Goal: Task Accomplishment & Management: Use online tool/utility

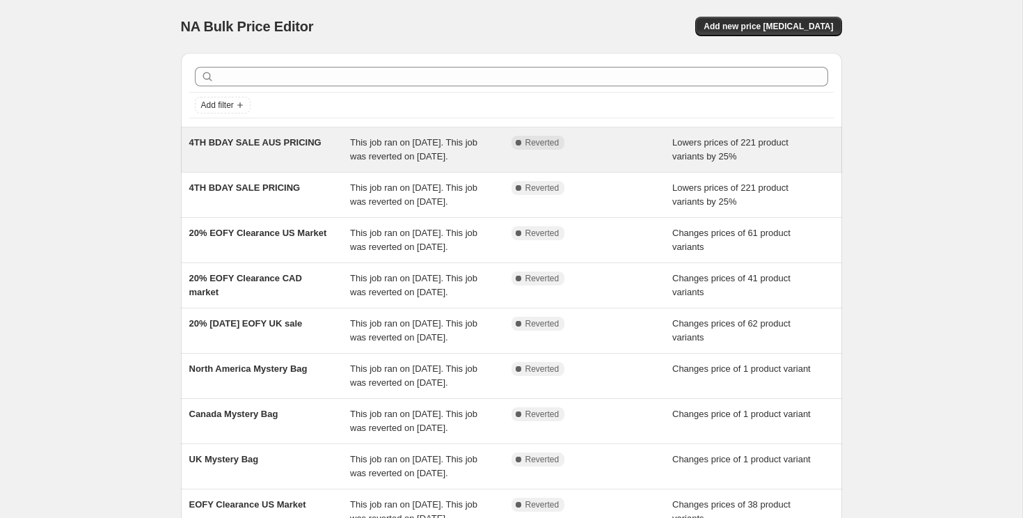
click at [311, 162] on div "4TH BDAY SALE AUS PRICING" at bounding box center [270, 150] width 162 height 28
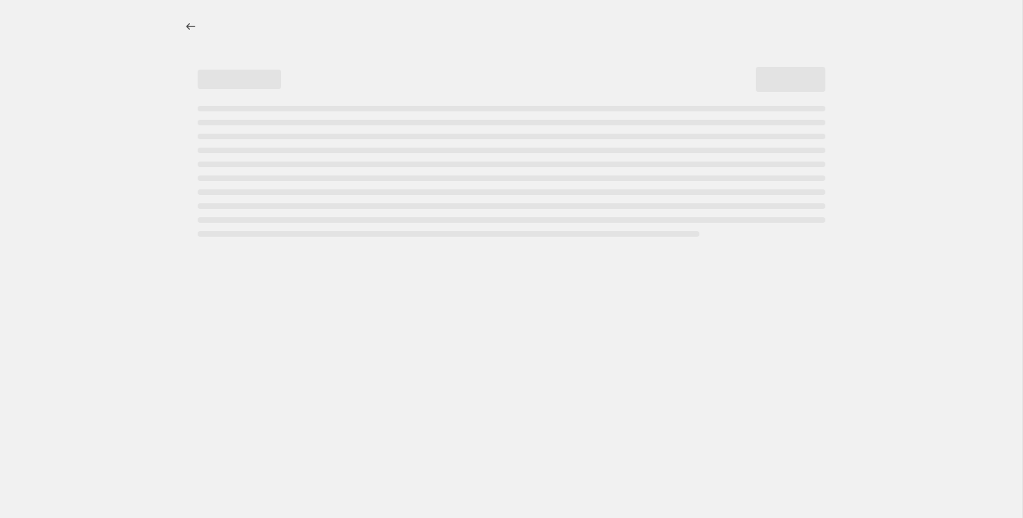
select select "percentage"
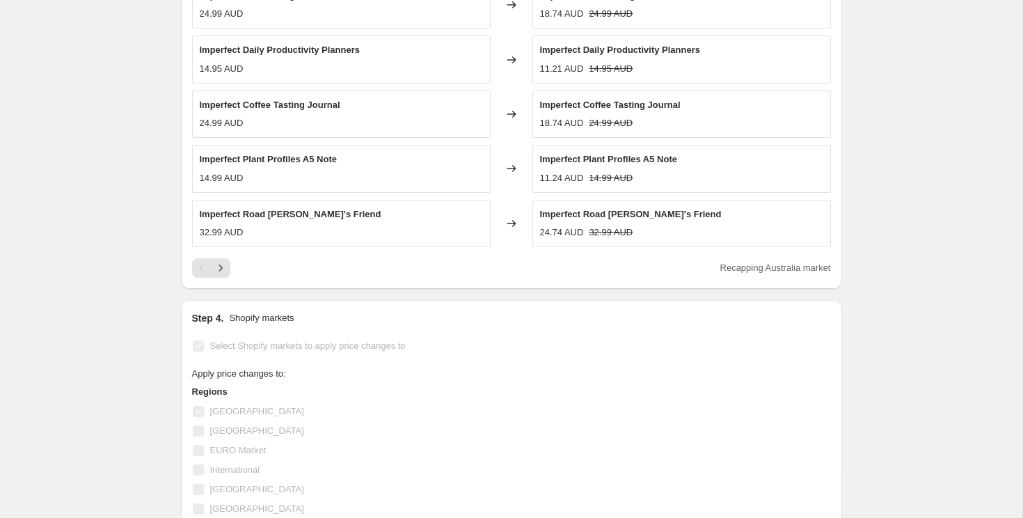
scroll to position [909, 0]
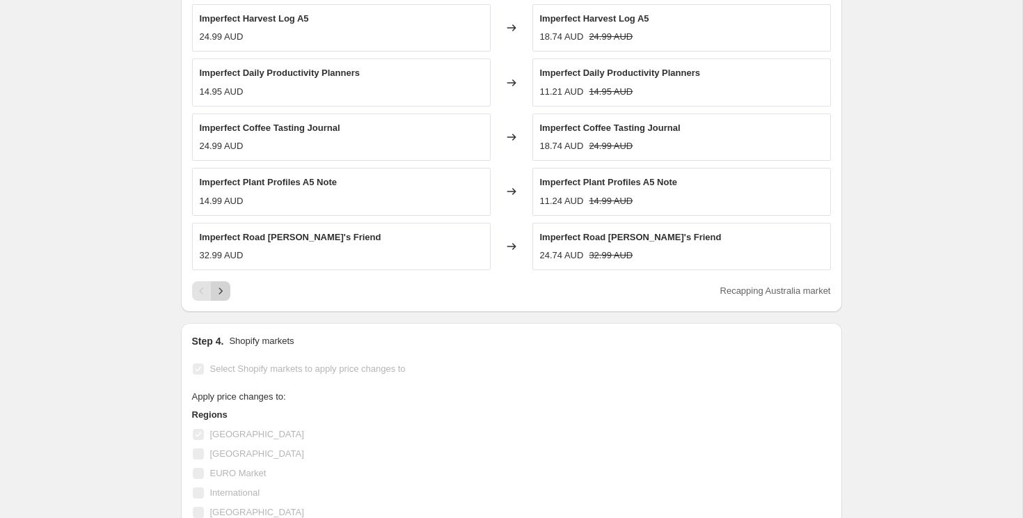
click at [221, 285] on icon "Next" at bounding box center [221, 291] width 14 height 14
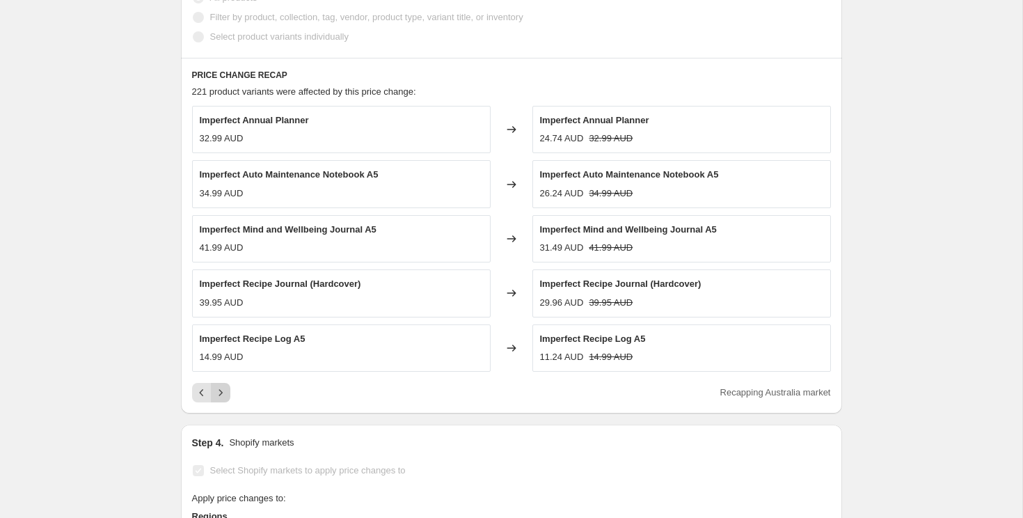
scroll to position [812, 0]
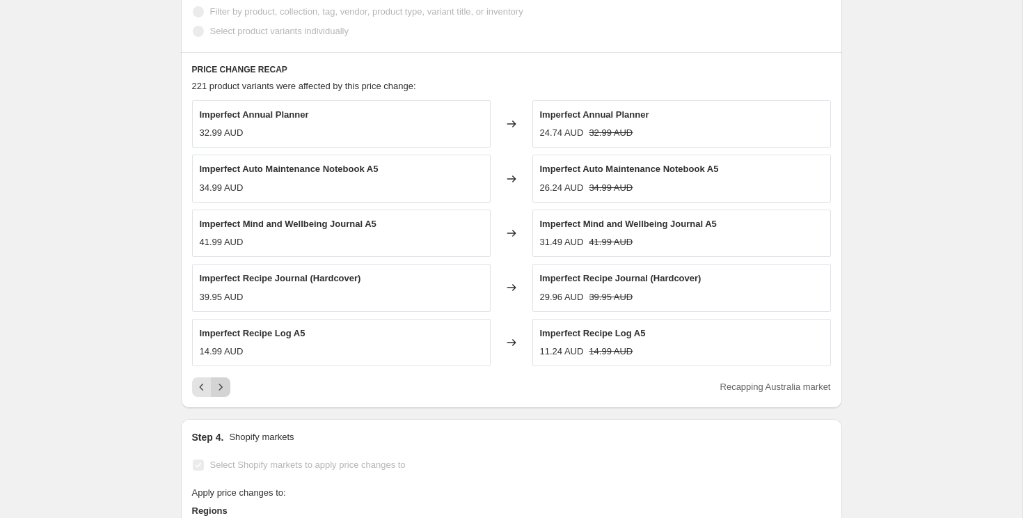
click at [218, 389] on icon "Next" at bounding box center [221, 387] width 14 height 14
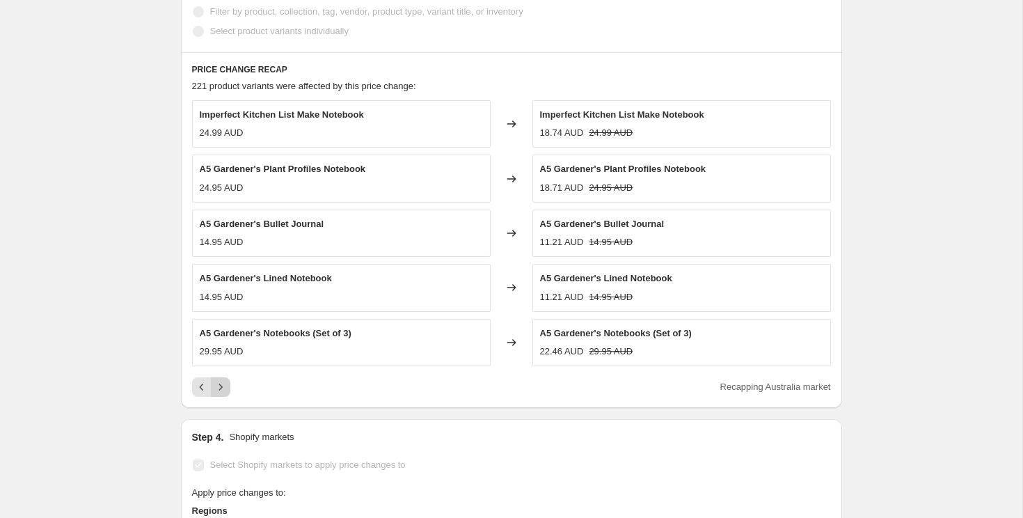
click at [218, 389] on icon "Next" at bounding box center [221, 387] width 14 height 14
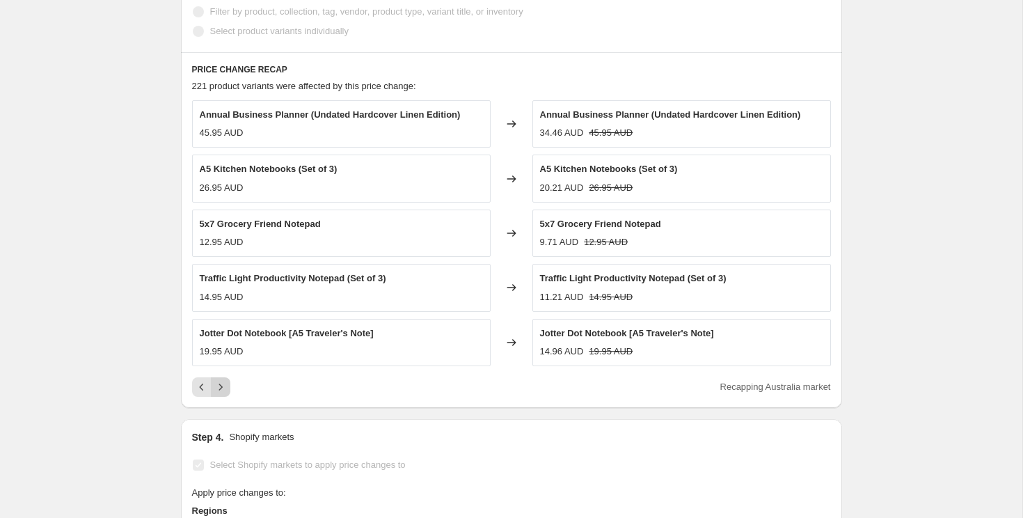
click at [219, 389] on icon "Next" at bounding box center [221, 387] width 14 height 14
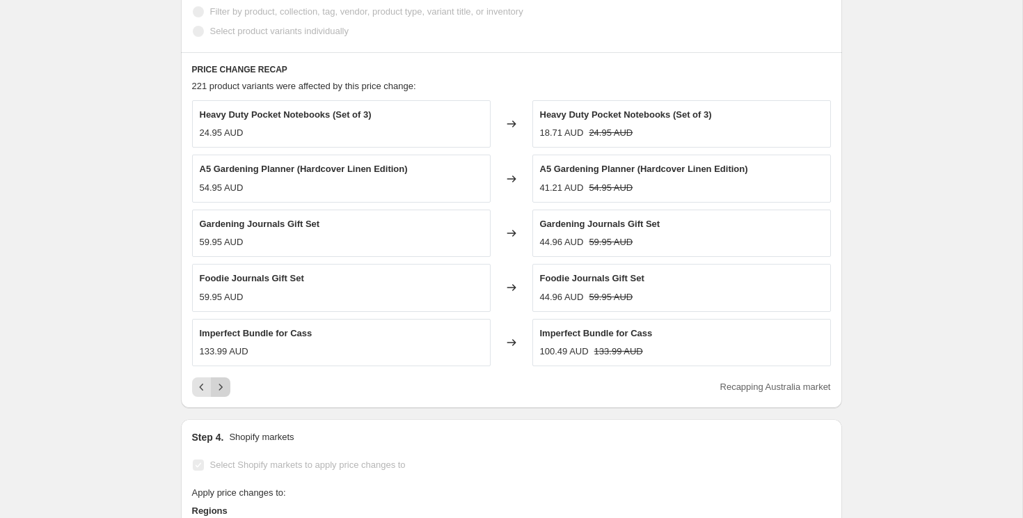
click at [219, 389] on icon "Next" at bounding box center [221, 387] width 14 height 14
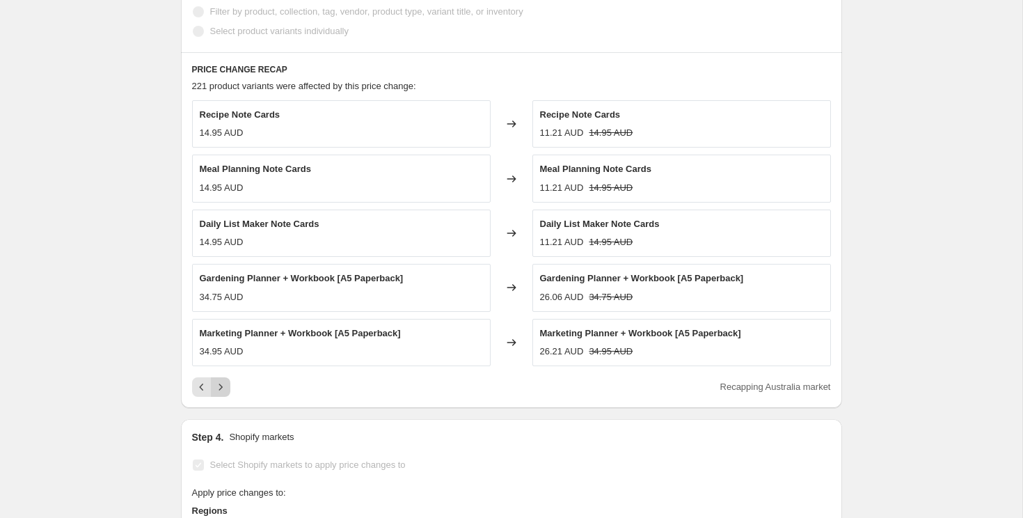
click at [219, 389] on icon "Next" at bounding box center [221, 387] width 14 height 14
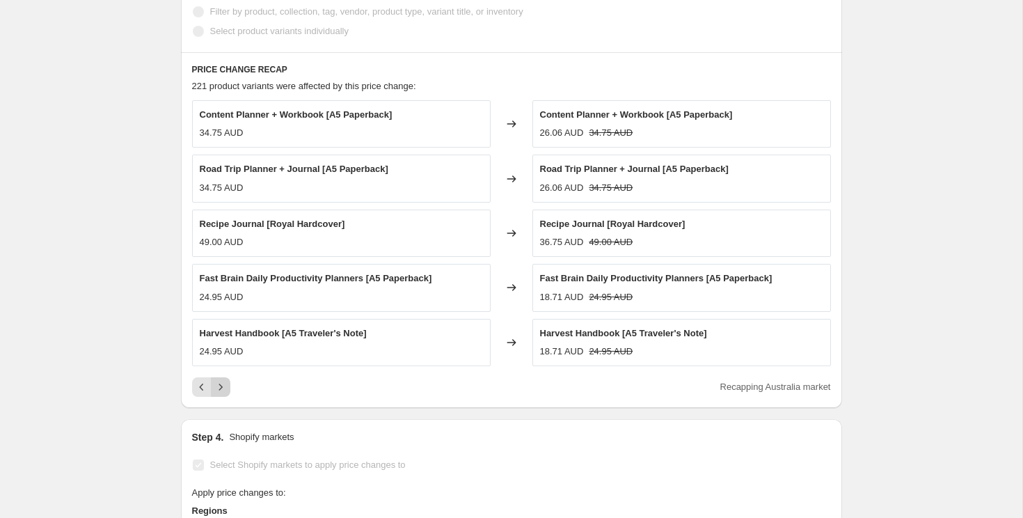
click at [219, 389] on icon "Next" at bounding box center [221, 387] width 14 height 14
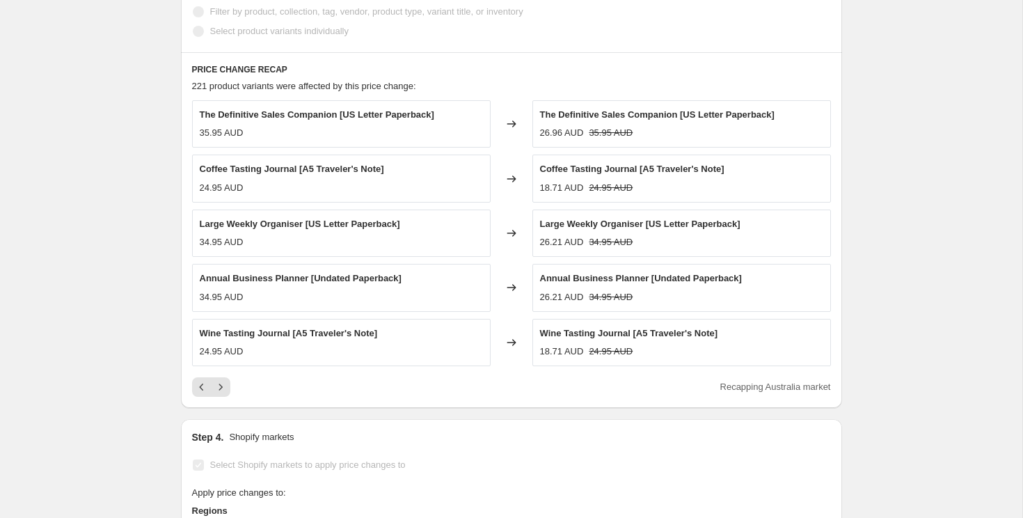
click at [219, 389] on icon "Next" at bounding box center [220, 387] width 3 height 6
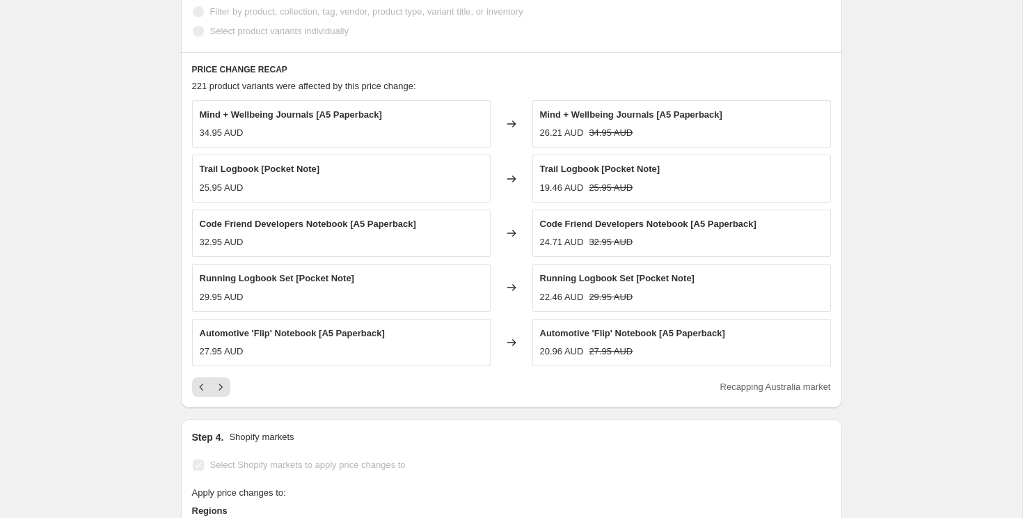
click at [219, 389] on icon "Next" at bounding box center [220, 387] width 3 height 6
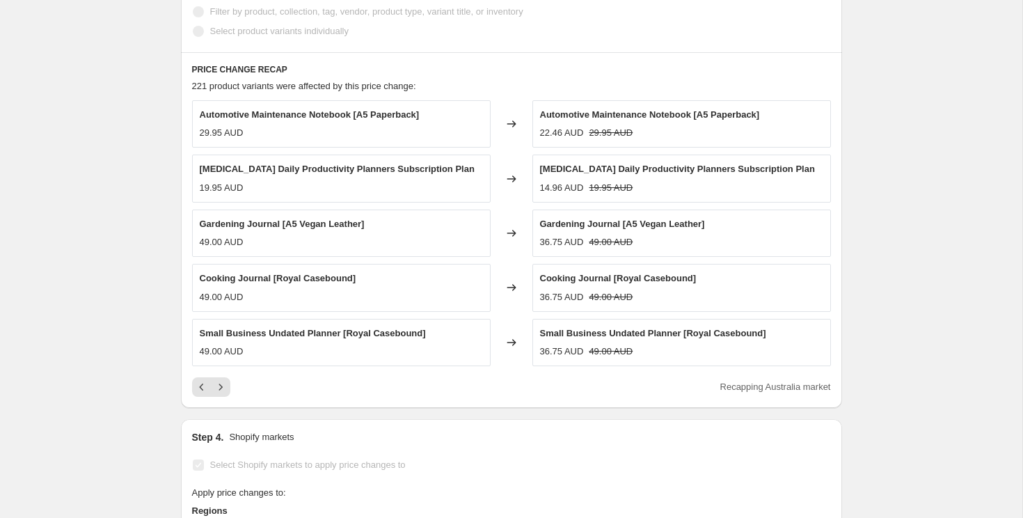
click at [219, 389] on icon "Next" at bounding box center [220, 387] width 3 height 6
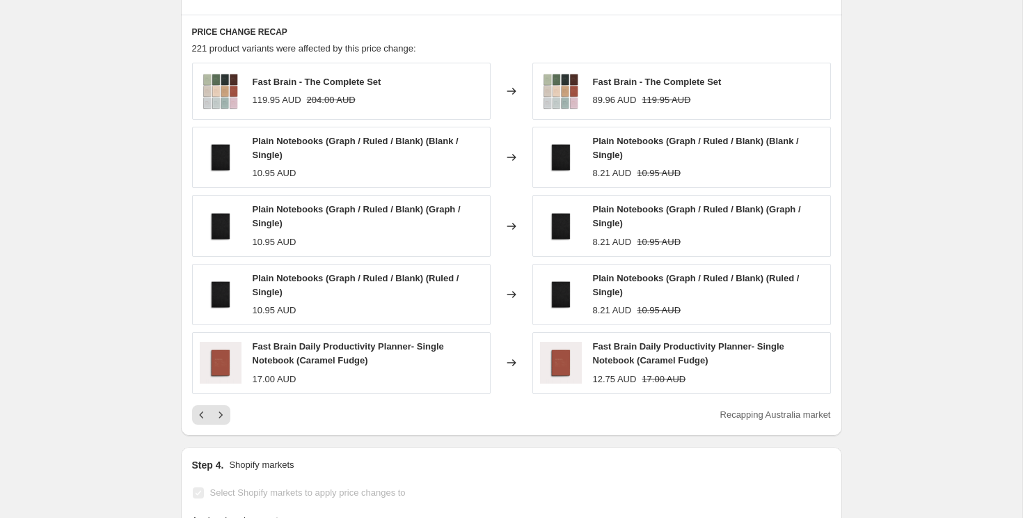
scroll to position [851, 0]
click at [218, 418] on icon "Next" at bounding box center [221, 414] width 14 height 14
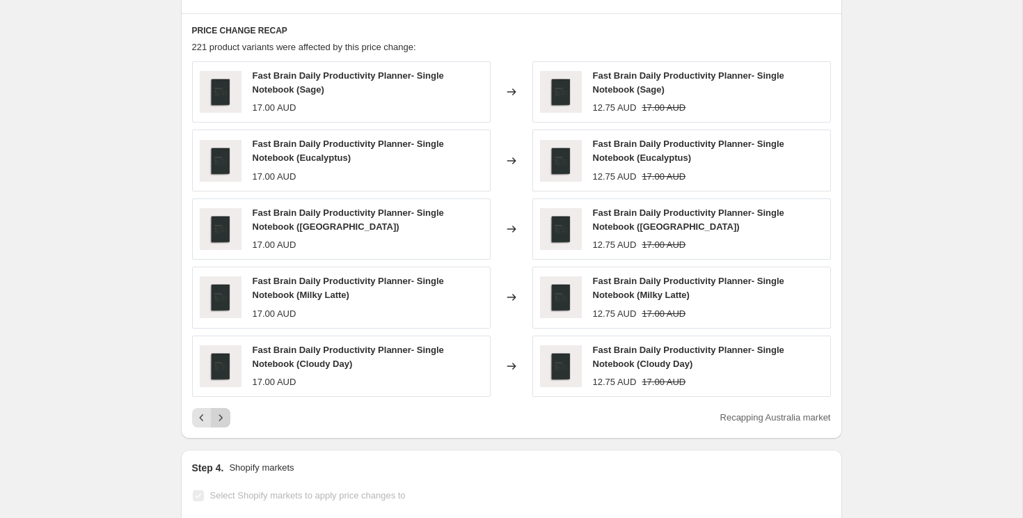
click at [225, 421] on icon "Next" at bounding box center [221, 418] width 14 height 14
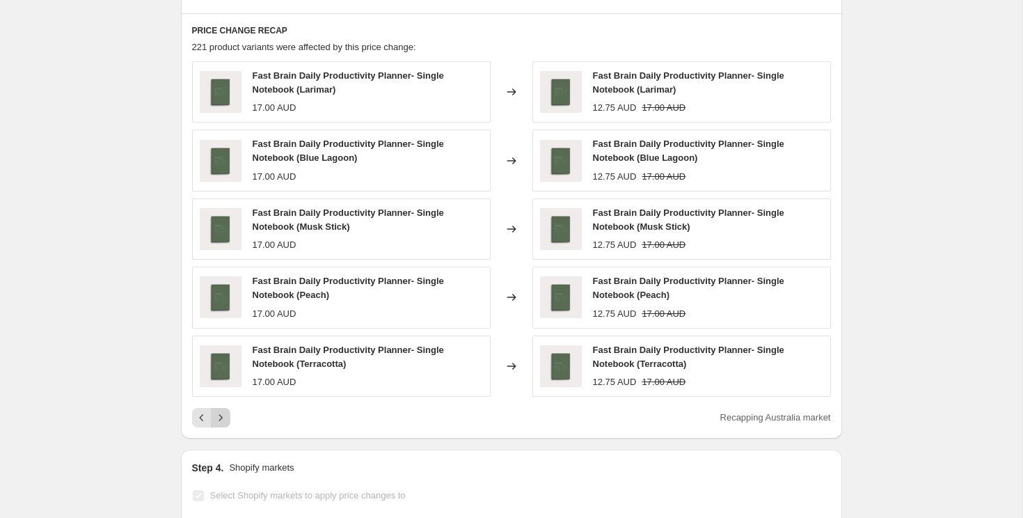
click at [225, 421] on icon "Next" at bounding box center [221, 418] width 14 height 14
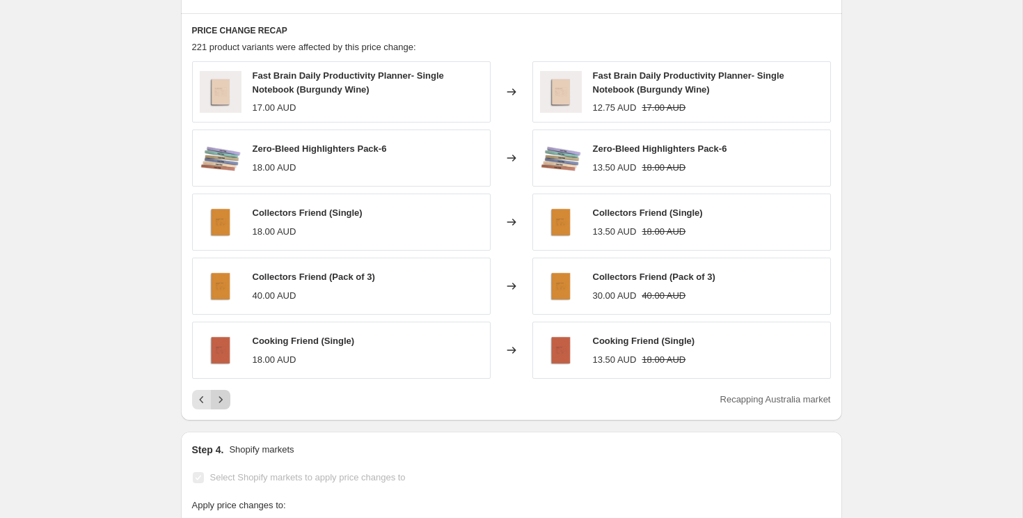
click at [222, 403] on icon "Next" at bounding box center [221, 400] width 14 height 14
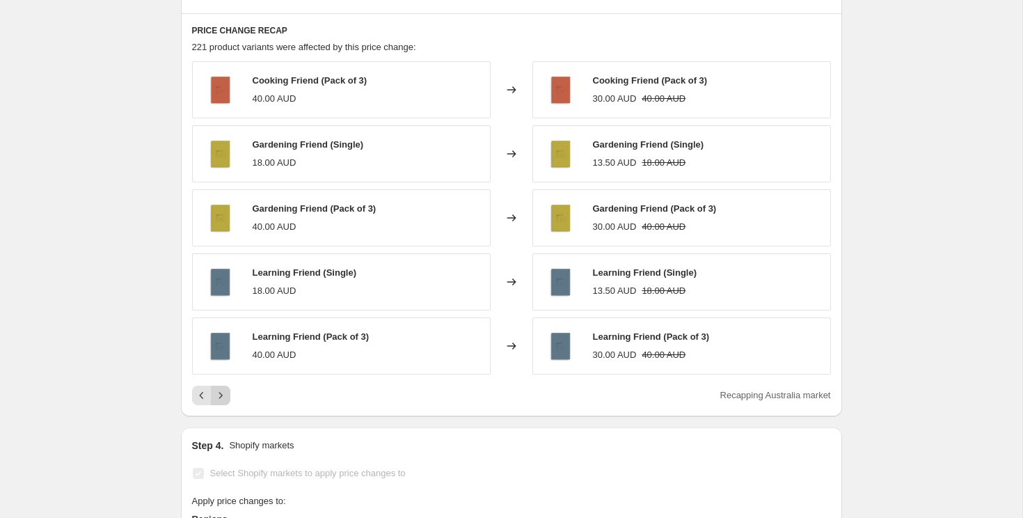
click at [223, 399] on icon "Next" at bounding box center [221, 395] width 14 height 14
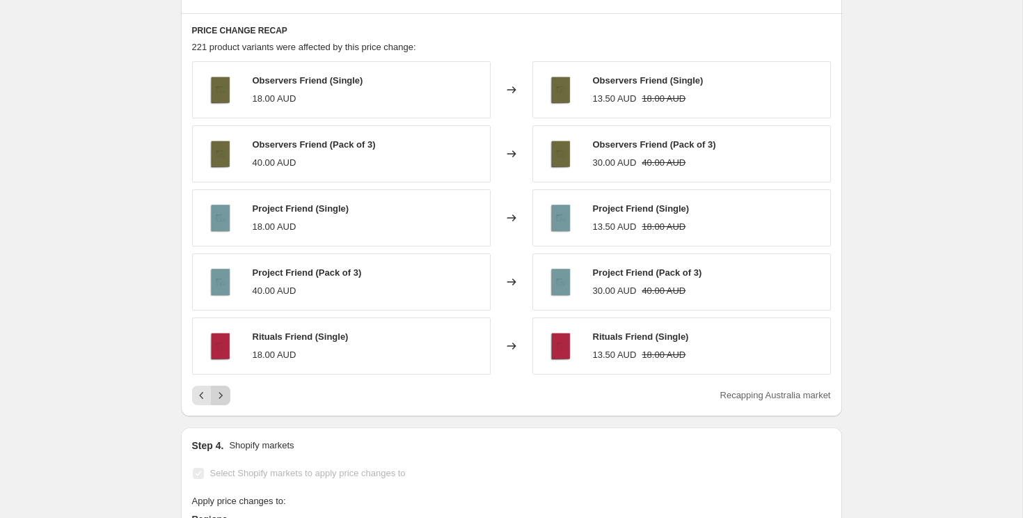
click at [227, 395] on button "Next" at bounding box center [220, 395] width 19 height 19
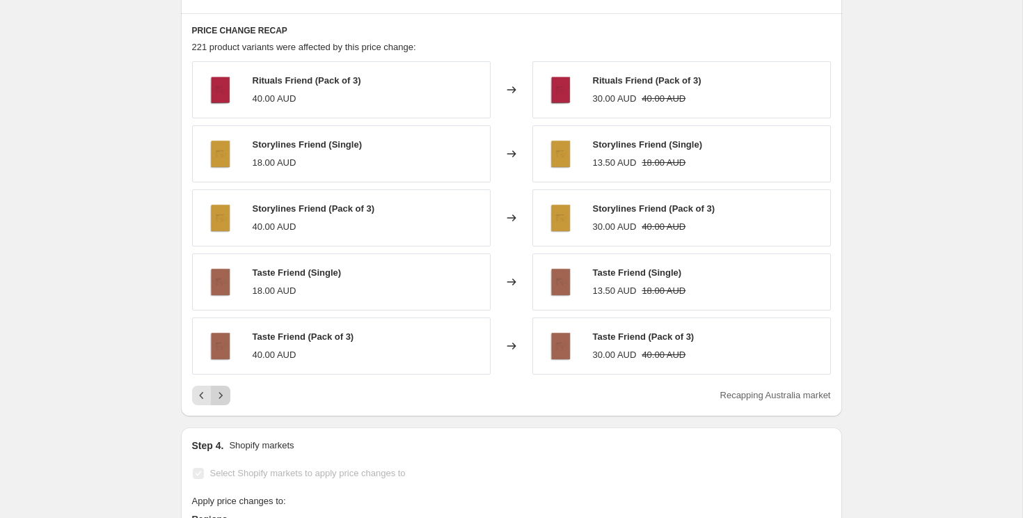
click at [223, 395] on icon "Next" at bounding box center [221, 395] width 14 height 14
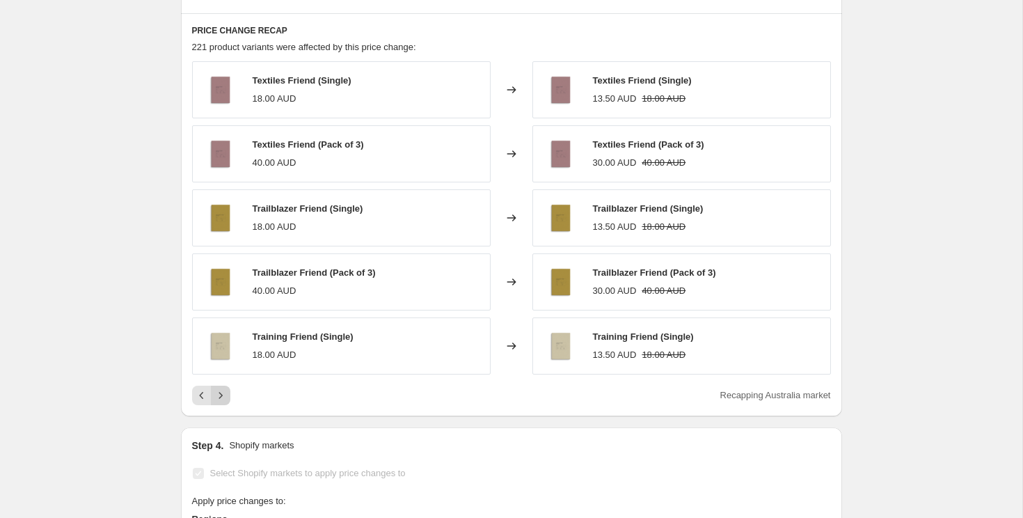
click at [221, 397] on icon "Next" at bounding box center [221, 395] width 14 height 14
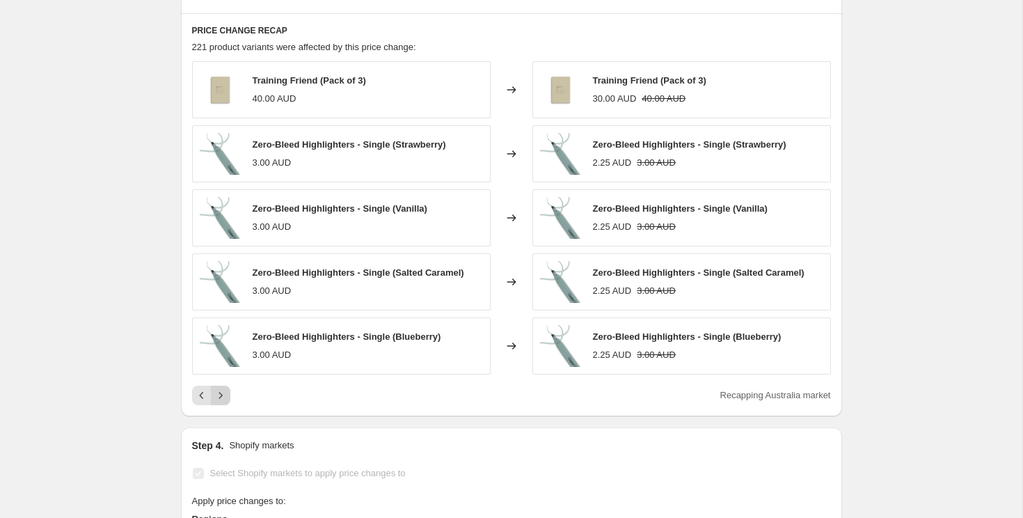
click at [223, 398] on icon "Next" at bounding box center [221, 395] width 14 height 14
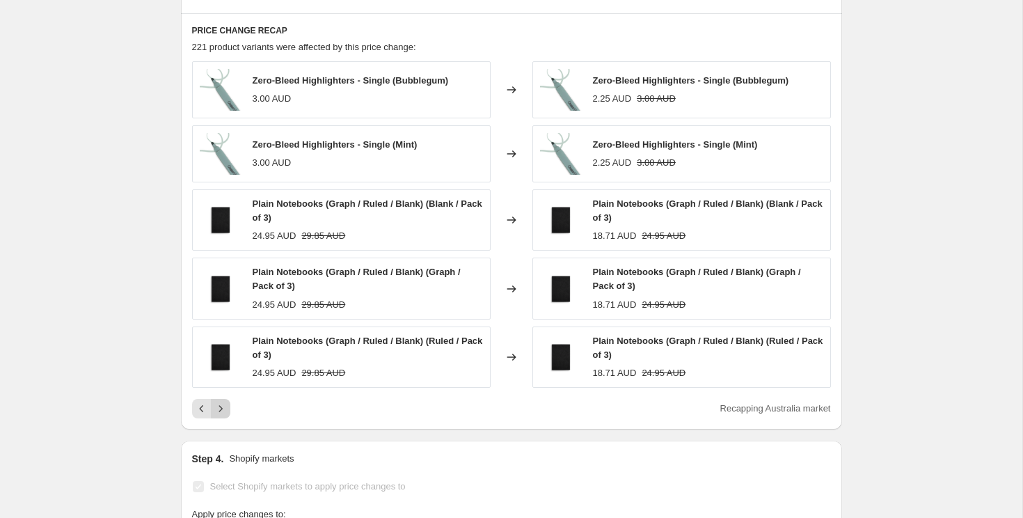
click at [223, 398] on div "Zero-Bleed Highlighters - Single (Bubblegum) 3.00 AUD Changed to Zero-Bleed Hig…" at bounding box center [511, 239] width 639 height 357
click at [223, 402] on button "Next" at bounding box center [220, 408] width 19 height 19
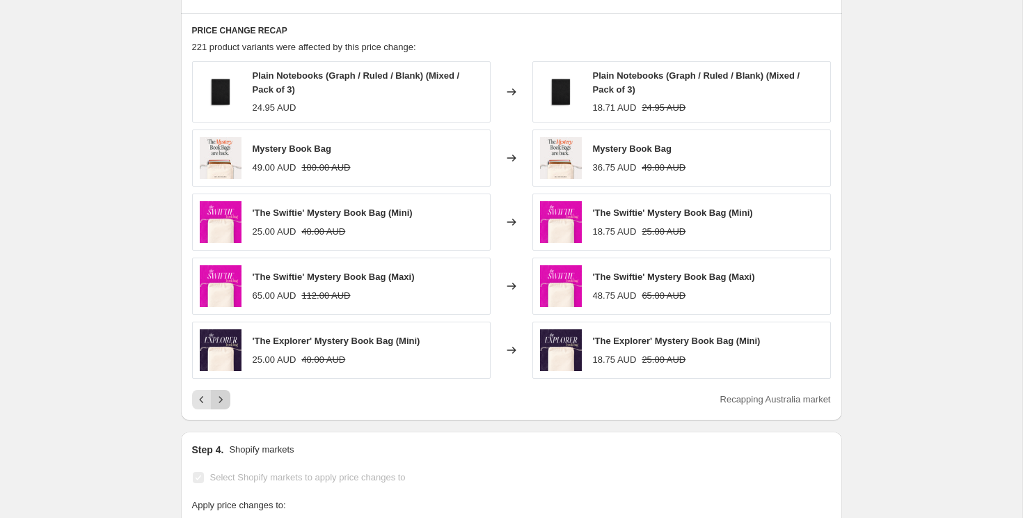
click at [223, 402] on icon "Next" at bounding box center [221, 400] width 14 height 14
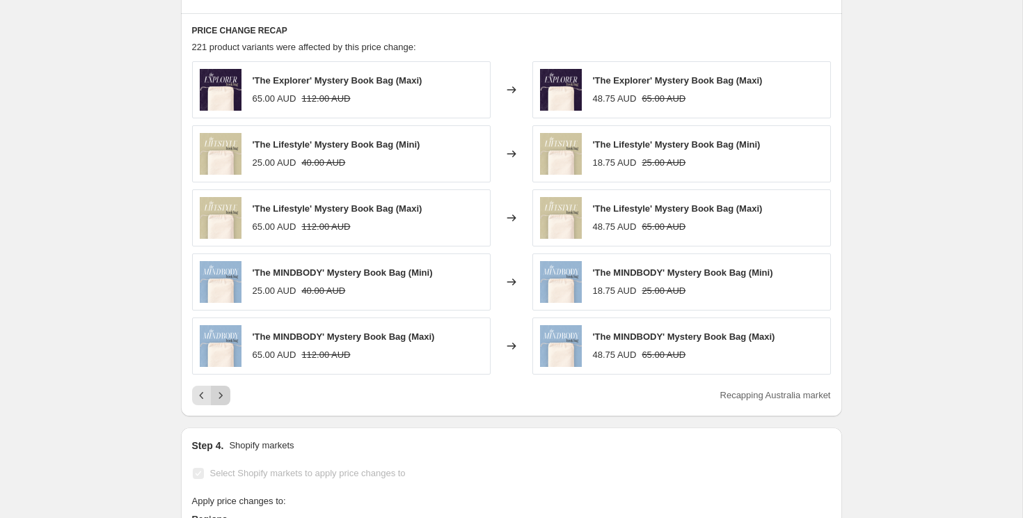
click at [223, 402] on icon "Next" at bounding box center [221, 395] width 14 height 14
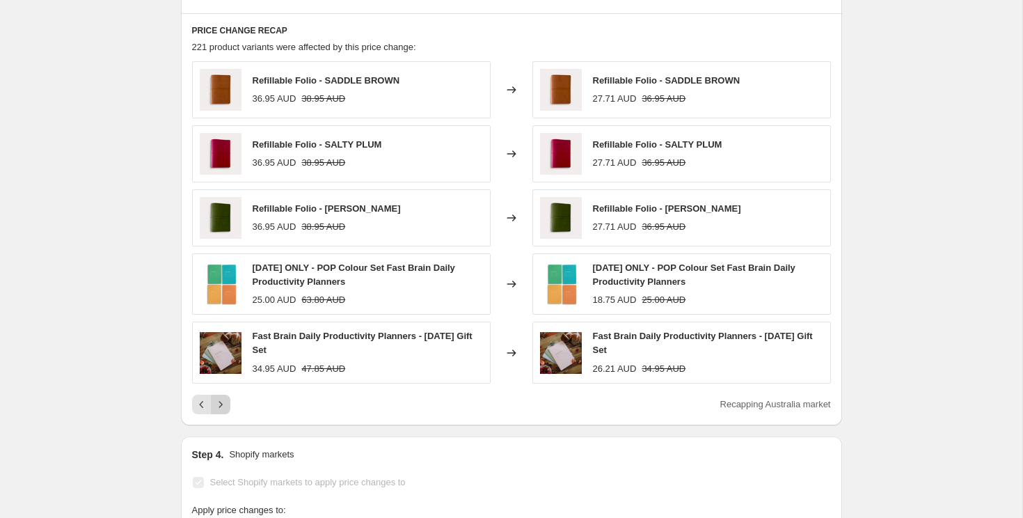
click at [223, 402] on icon "Next" at bounding box center [221, 405] width 14 height 14
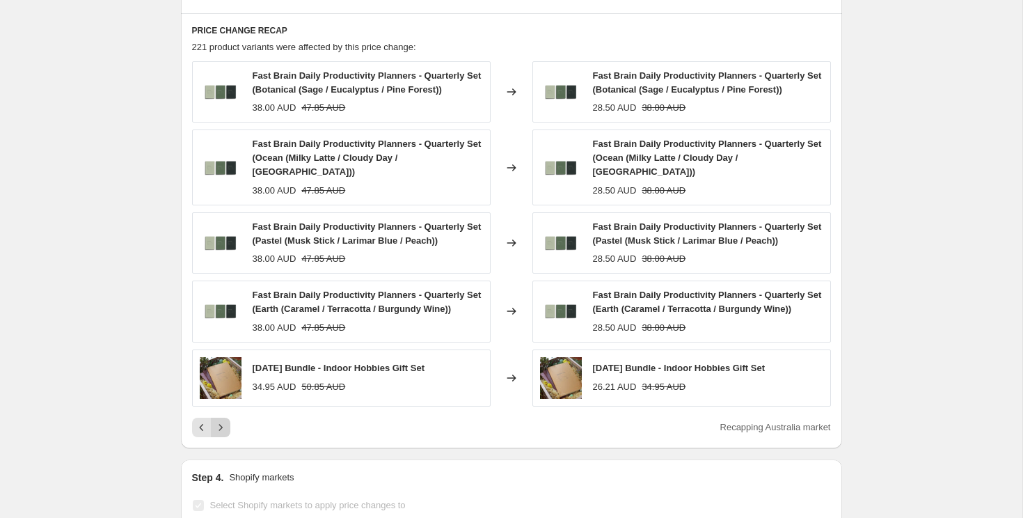
click at [226, 418] on button "Next" at bounding box center [220, 427] width 19 height 19
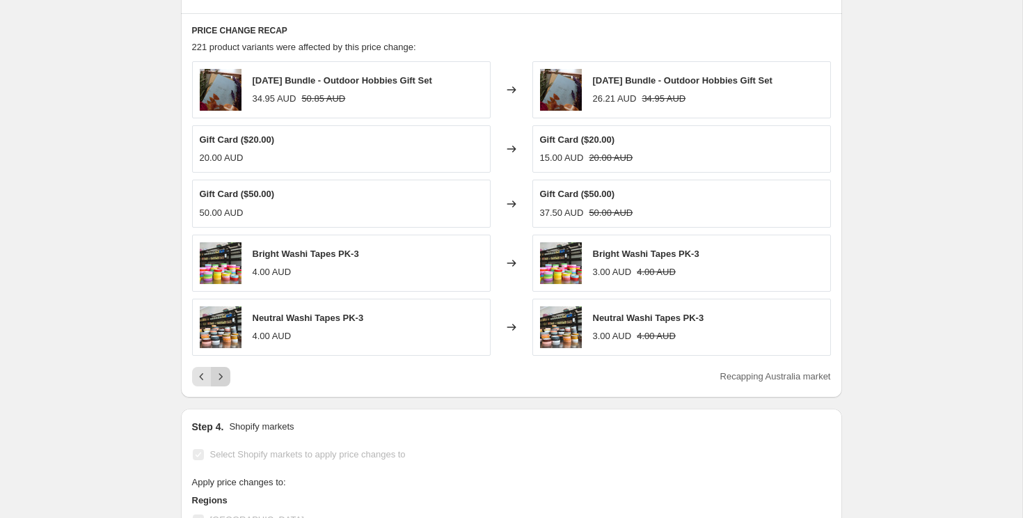
click at [221, 385] on button "Next" at bounding box center [220, 376] width 19 height 19
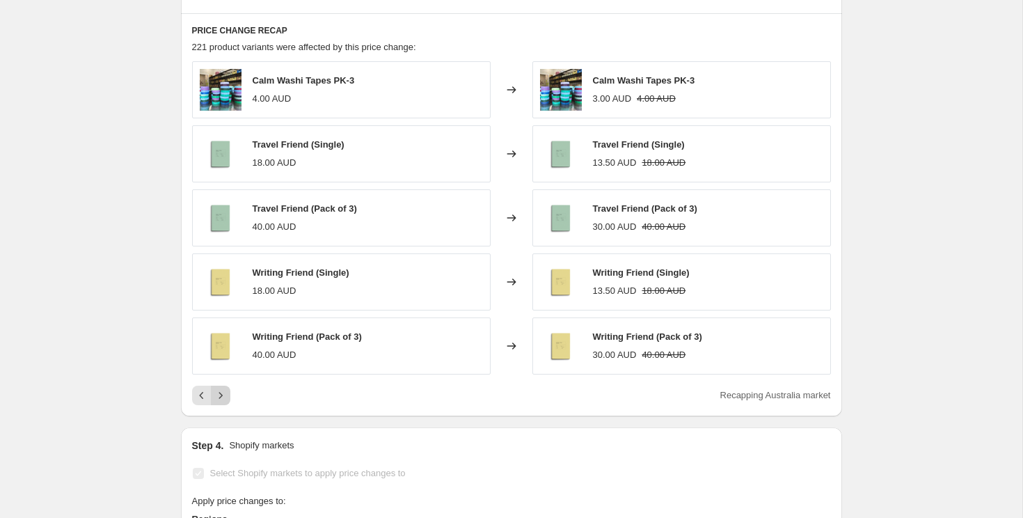
click at [225, 388] on icon "Next" at bounding box center [221, 395] width 14 height 14
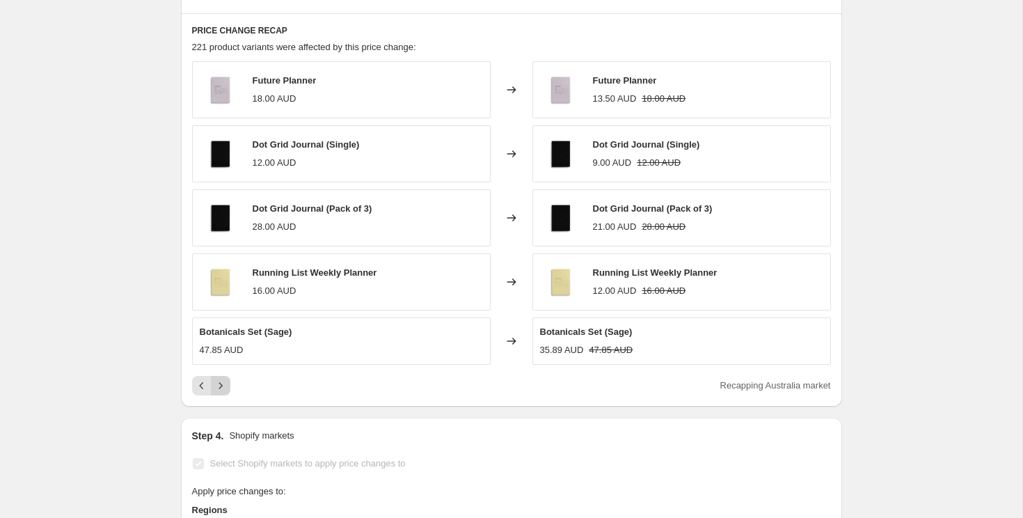
click at [221, 388] on icon "Next" at bounding box center [221, 386] width 14 height 14
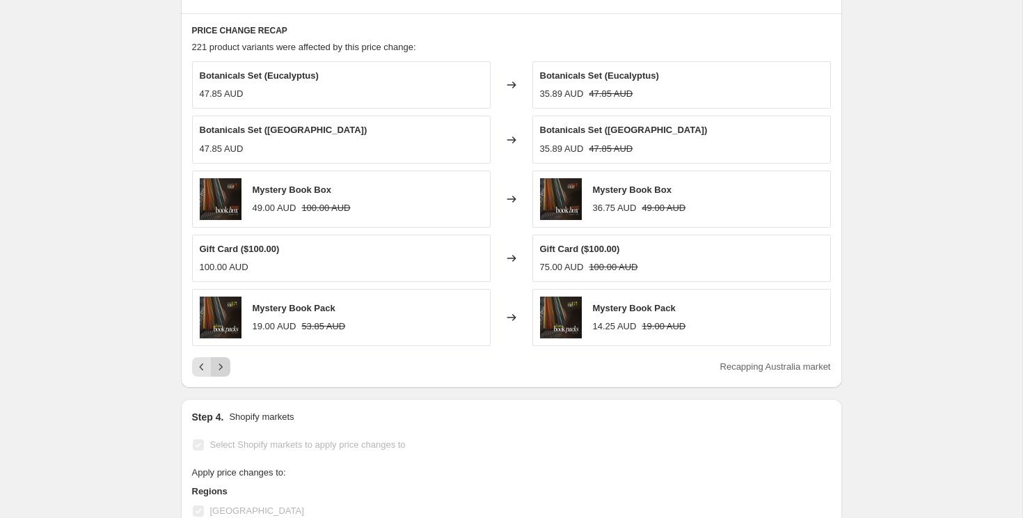
click at [226, 373] on icon "Next" at bounding box center [221, 367] width 14 height 14
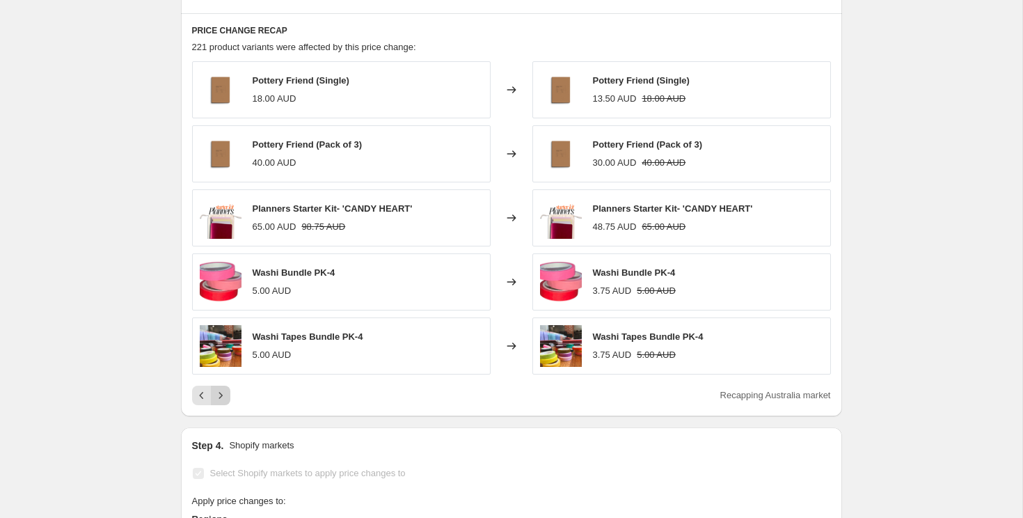
click at [226, 402] on icon "Next" at bounding box center [221, 395] width 14 height 14
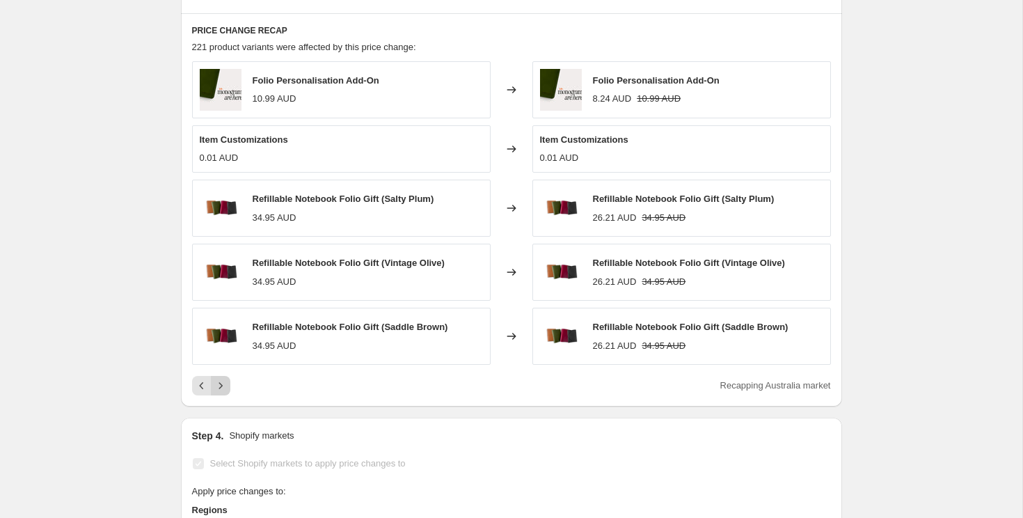
click at [226, 392] on button "Next" at bounding box center [220, 385] width 19 height 19
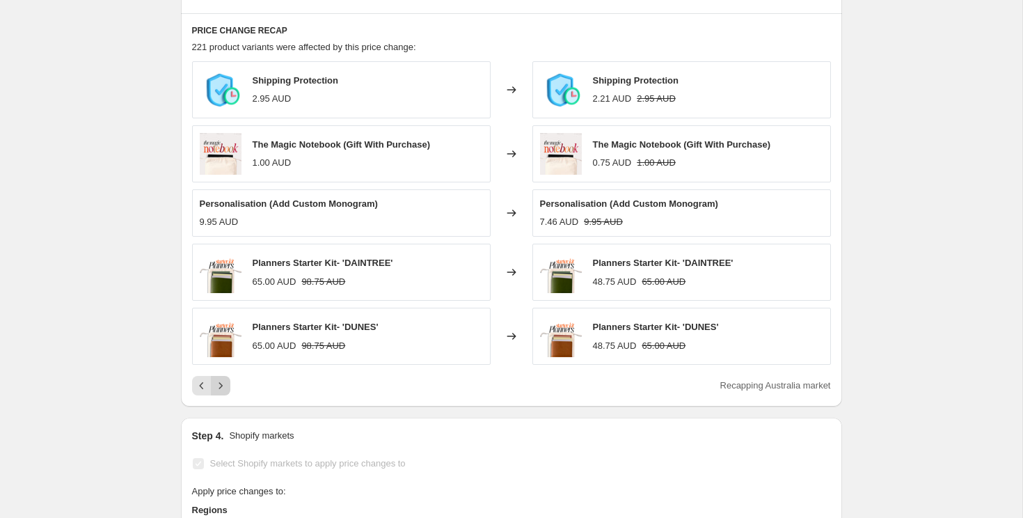
click at [226, 392] on button "Next" at bounding box center [220, 385] width 19 height 19
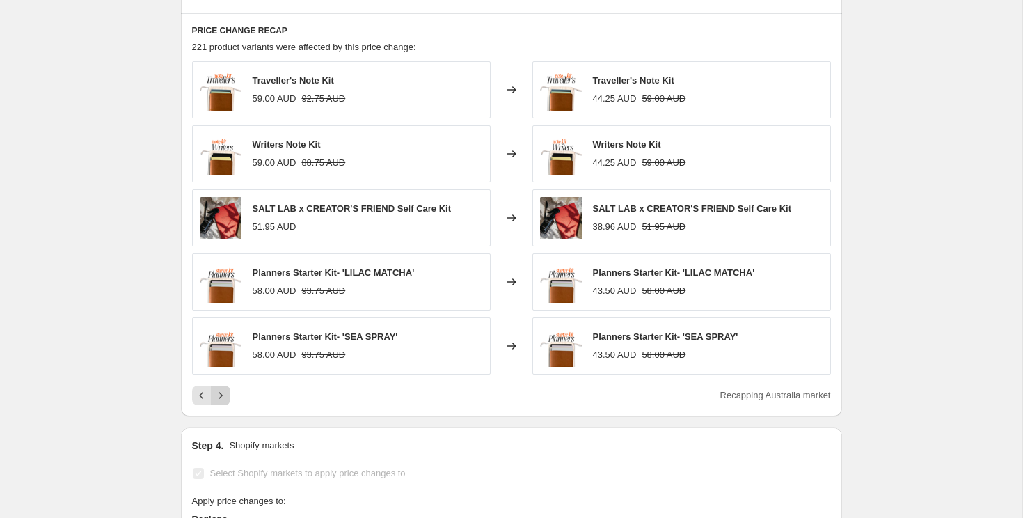
click at [226, 392] on icon "Next" at bounding box center [221, 395] width 14 height 14
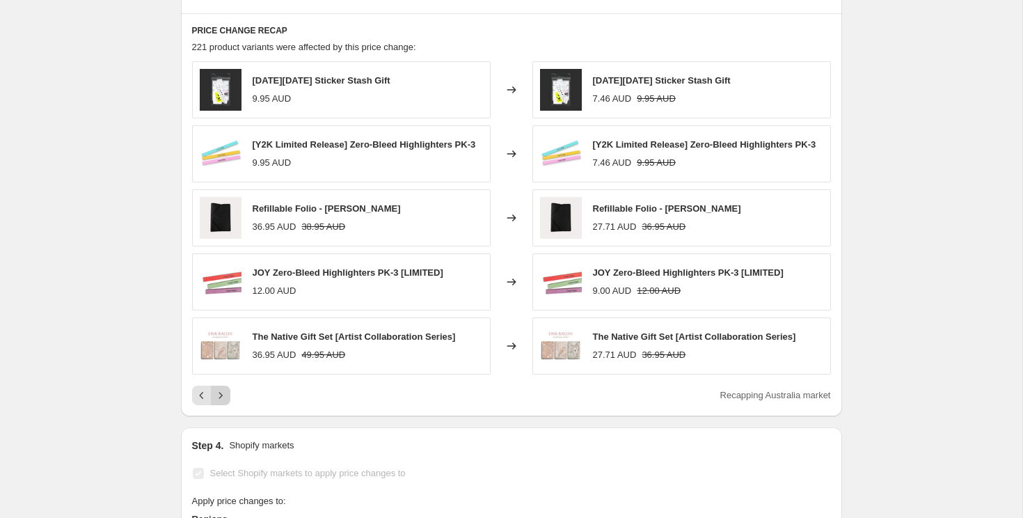
click at [226, 392] on button "Next" at bounding box center [220, 395] width 19 height 19
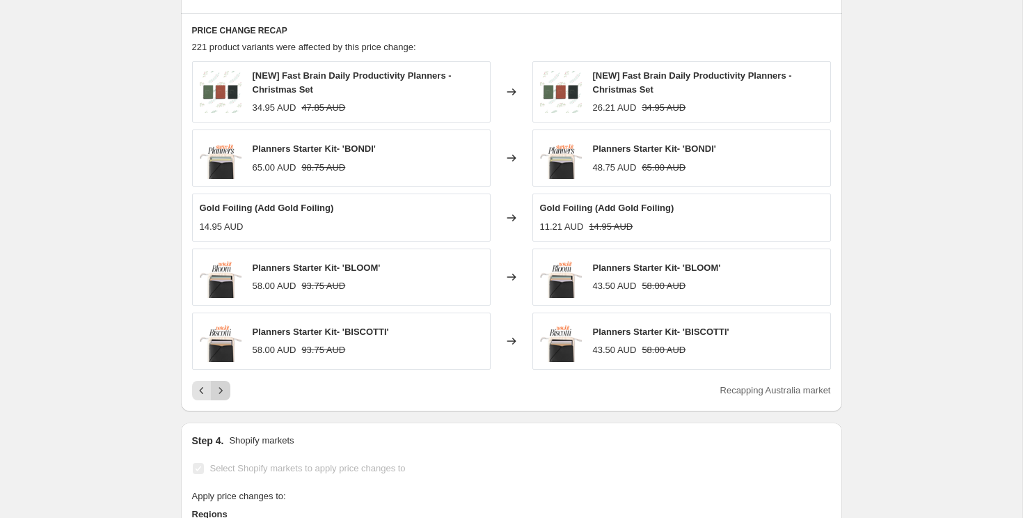
click at [226, 392] on icon "Next" at bounding box center [221, 391] width 14 height 14
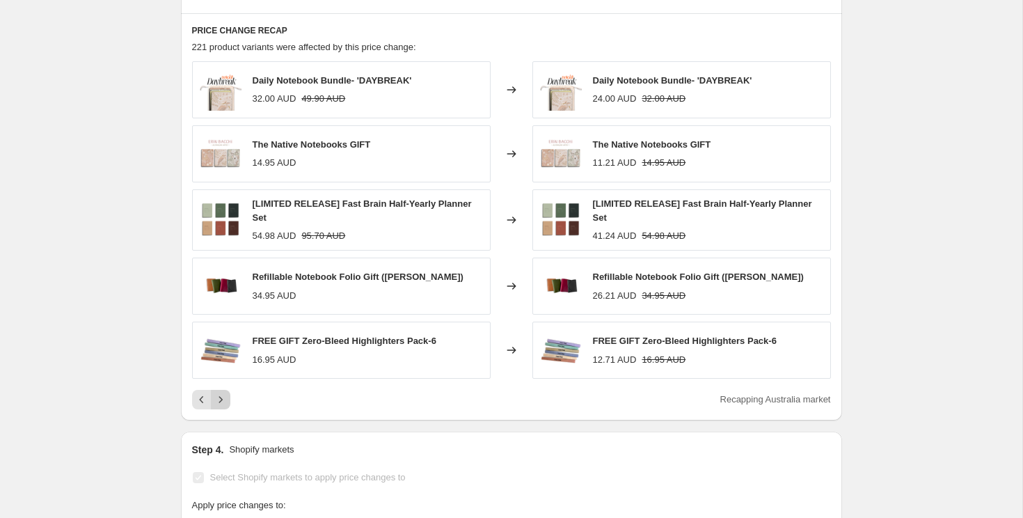
click at [226, 392] on button "Next" at bounding box center [220, 399] width 19 height 19
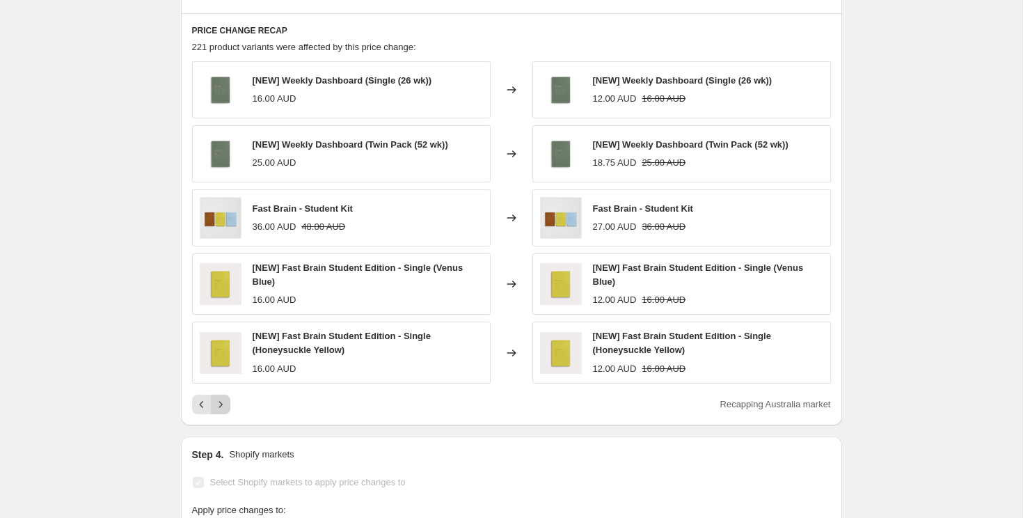
click at [226, 398] on icon "Next" at bounding box center [221, 405] width 14 height 14
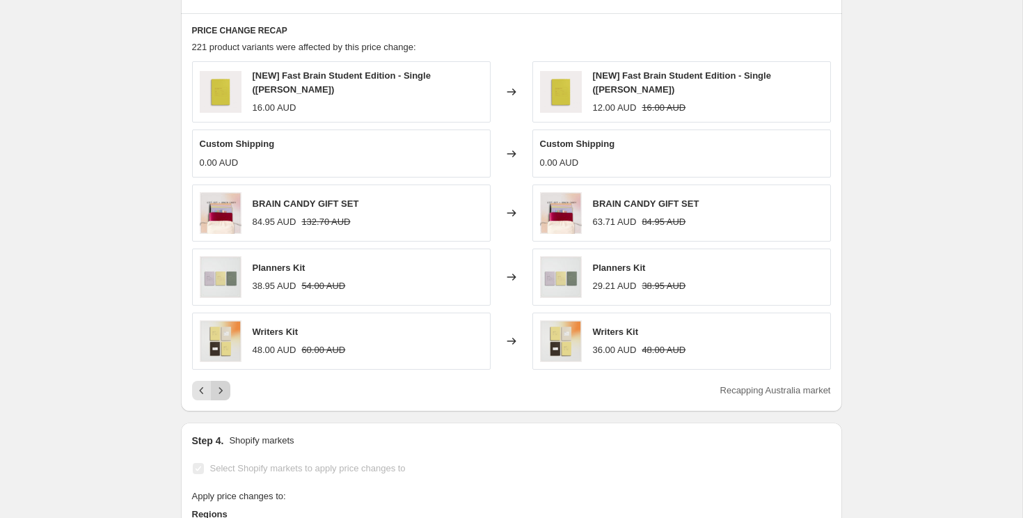
click at [226, 397] on button "Next" at bounding box center [220, 390] width 19 height 19
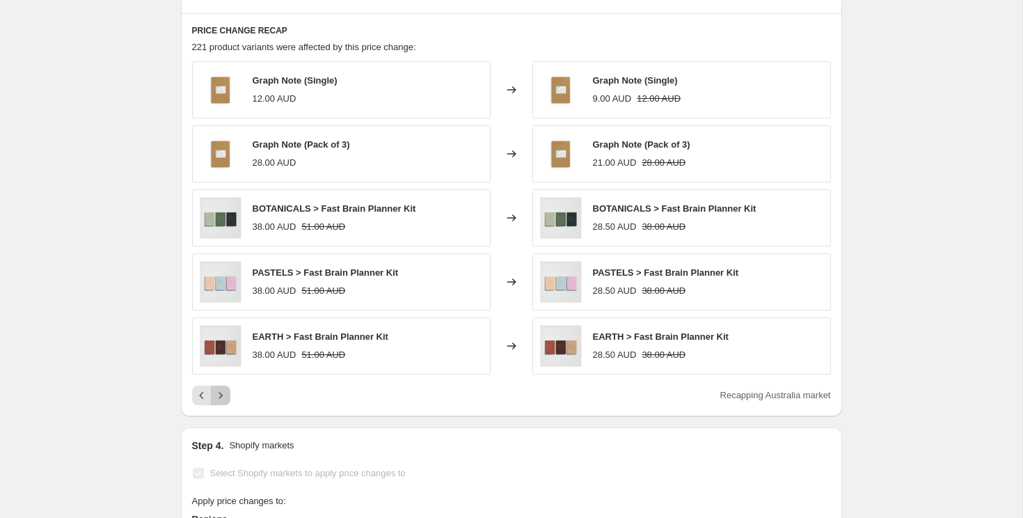
click at [226, 397] on icon "Next" at bounding box center [221, 395] width 14 height 14
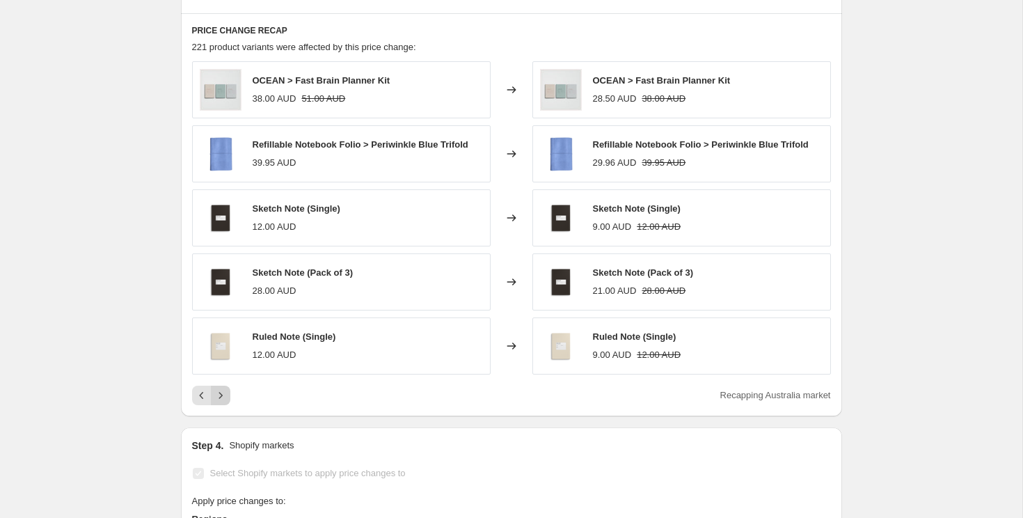
click at [226, 397] on icon "Next" at bounding box center [221, 395] width 14 height 14
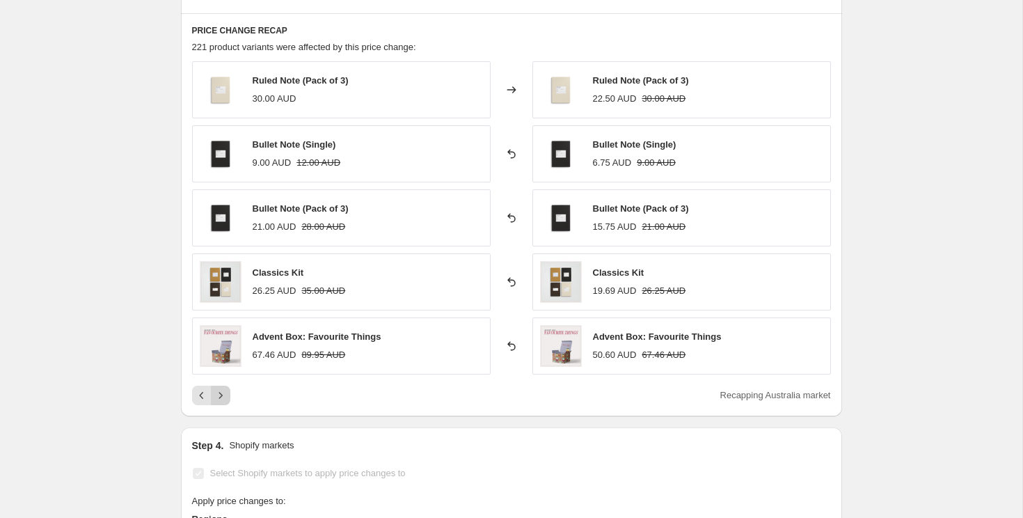
click at [226, 397] on icon "Next" at bounding box center [221, 395] width 14 height 14
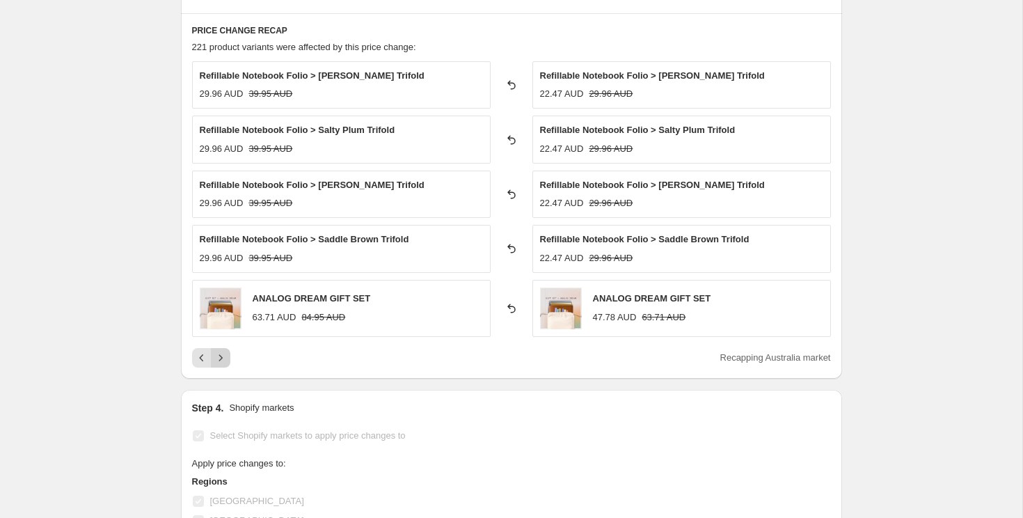
click at [220, 358] on icon "Next" at bounding box center [221, 358] width 14 height 14
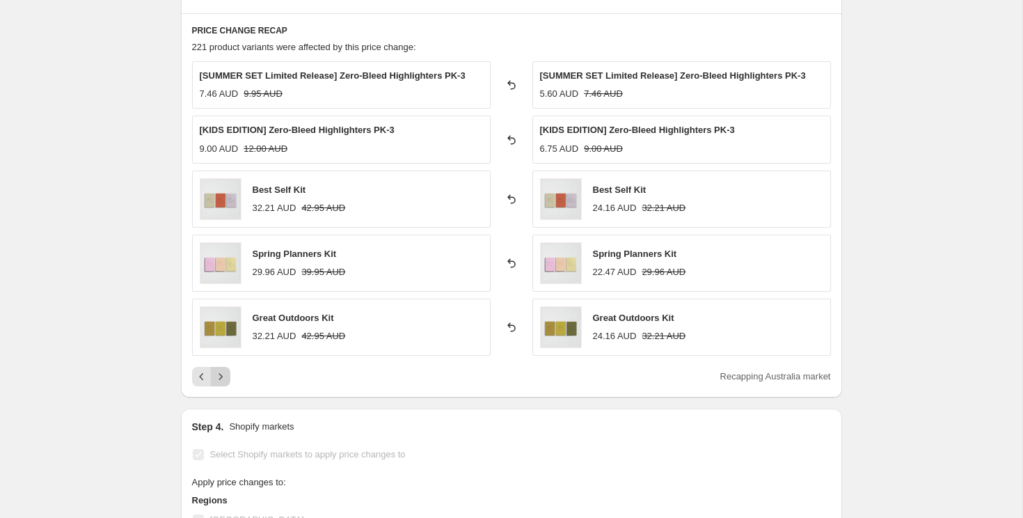
click at [226, 383] on icon "Next" at bounding box center [221, 377] width 14 height 14
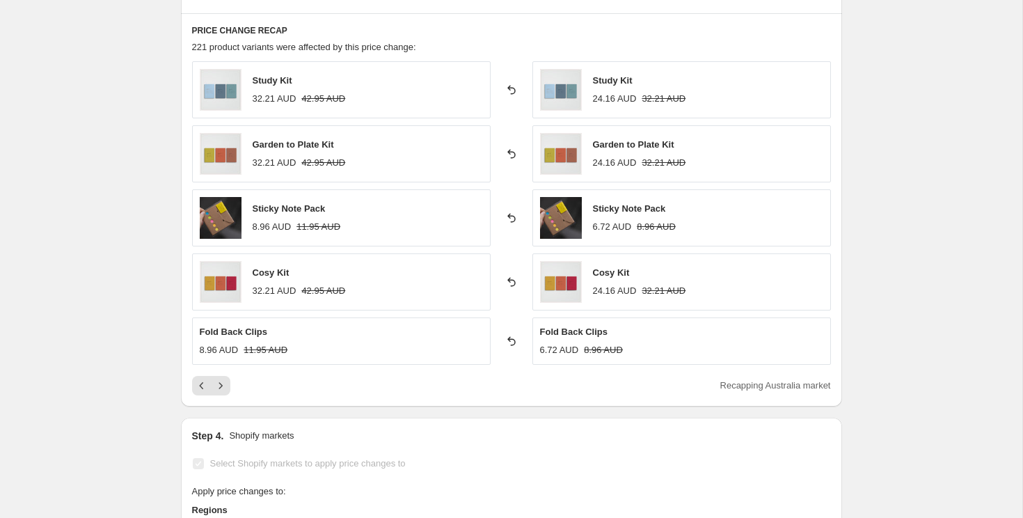
click at [324, 279] on div "Cosy Kit 32.21 AUD 42.95 AUD" at bounding box center [299, 282] width 93 height 32
click at [324, 296] on strike "42.95 AUD" at bounding box center [323, 291] width 44 height 14
click at [205, 384] on icon "Previous" at bounding box center [202, 386] width 14 height 14
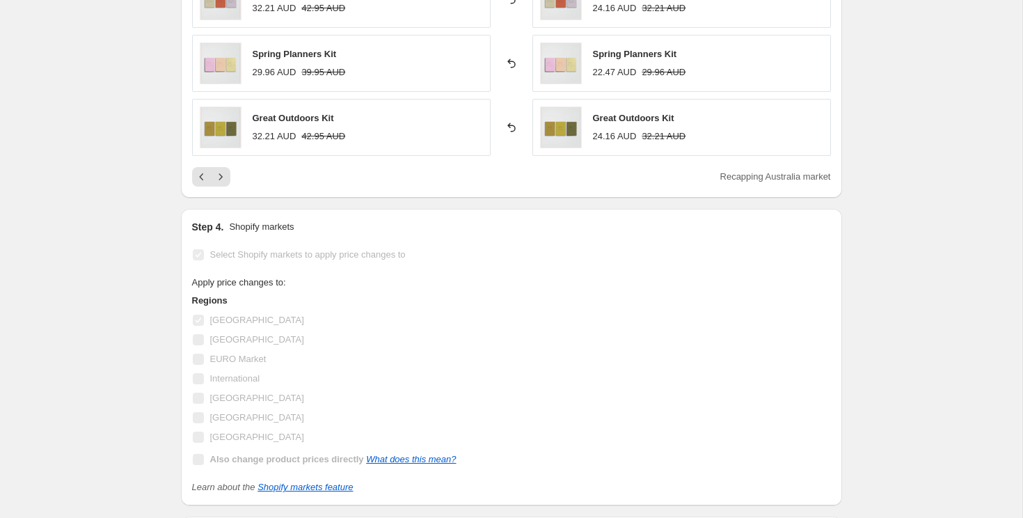
scroll to position [1053, 0]
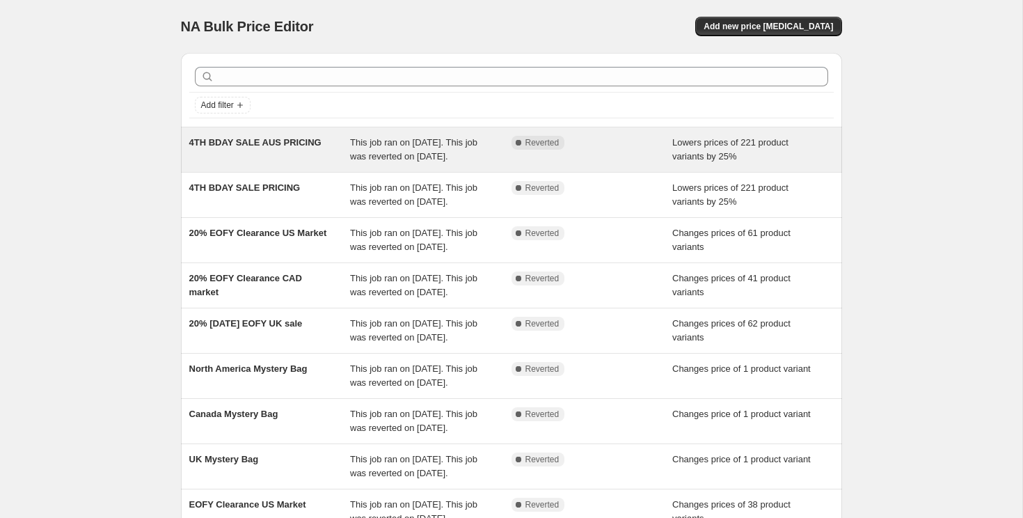
click at [218, 160] on div "4TH BDAY SALE AUS PRICING" at bounding box center [270, 150] width 162 height 28
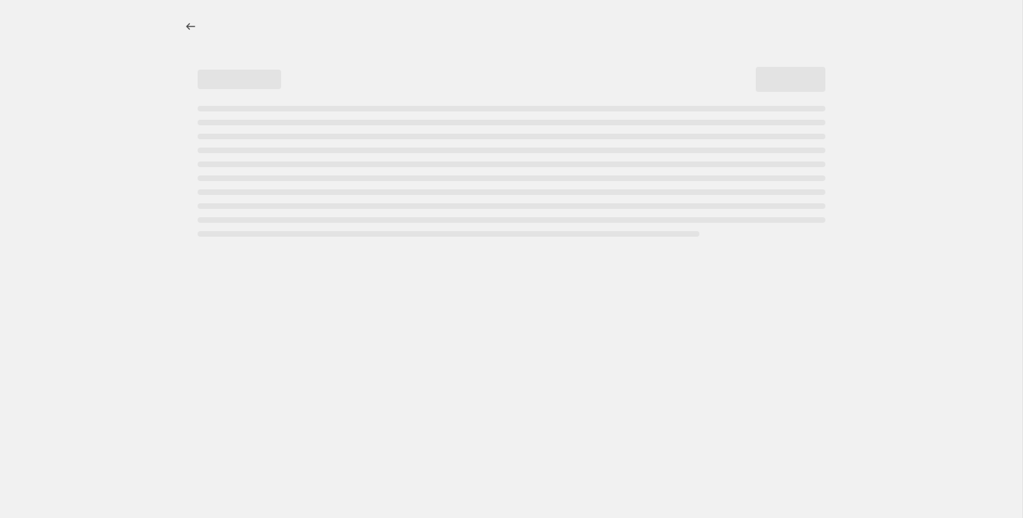
select select "percentage"
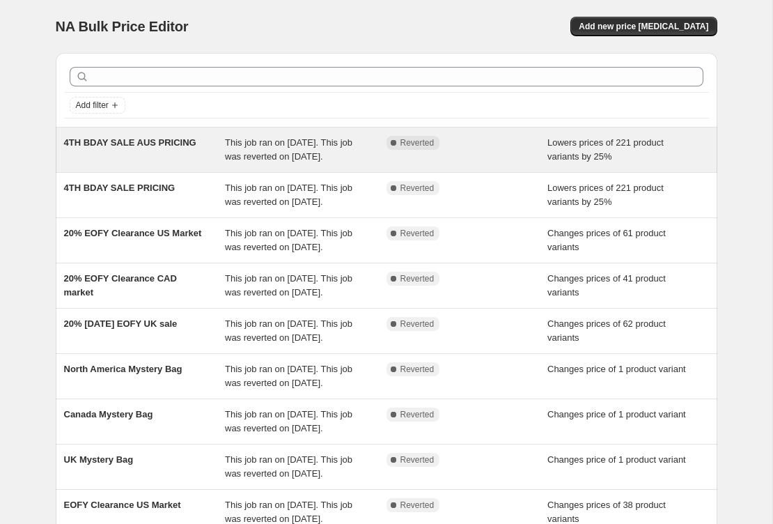
click at [131, 158] on div "4TH BDAY SALE AUS PRICING" at bounding box center [145, 150] width 162 height 28
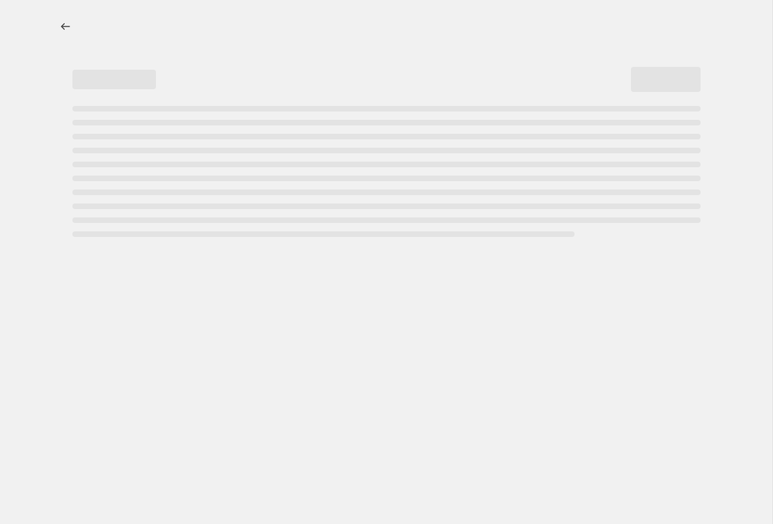
select select "percentage"
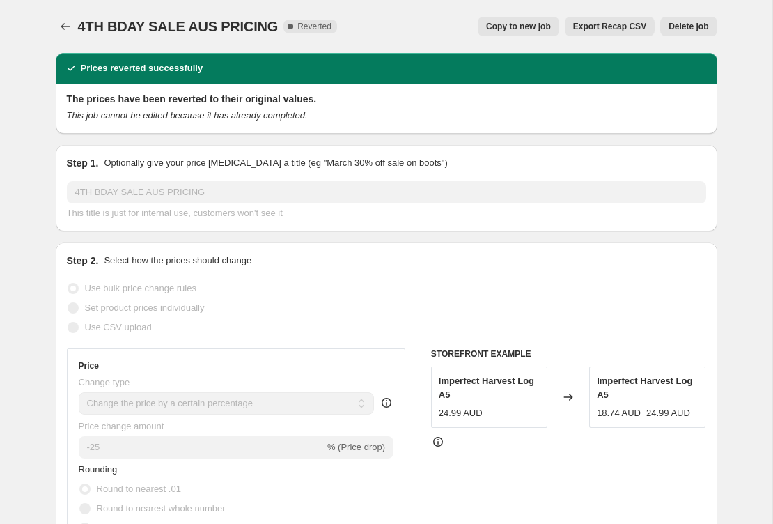
click at [613, 31] on span "Export Recap CSV" at bounding box center [609, 26] width 73 height 11
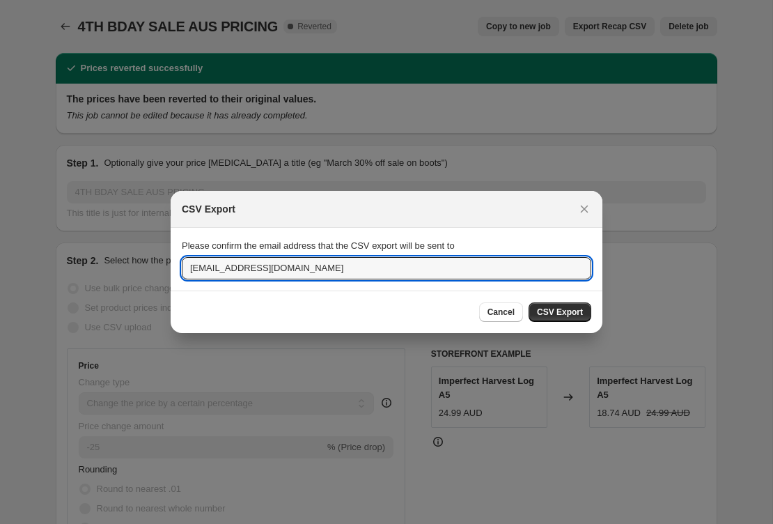
drag, startPoint x: 225, startPoint y: 272, endPoint x: 116, endPoint y: 262, distance: 109.0
type input "[EMAIL_ADDRESS][DOMAIN_NAME]"
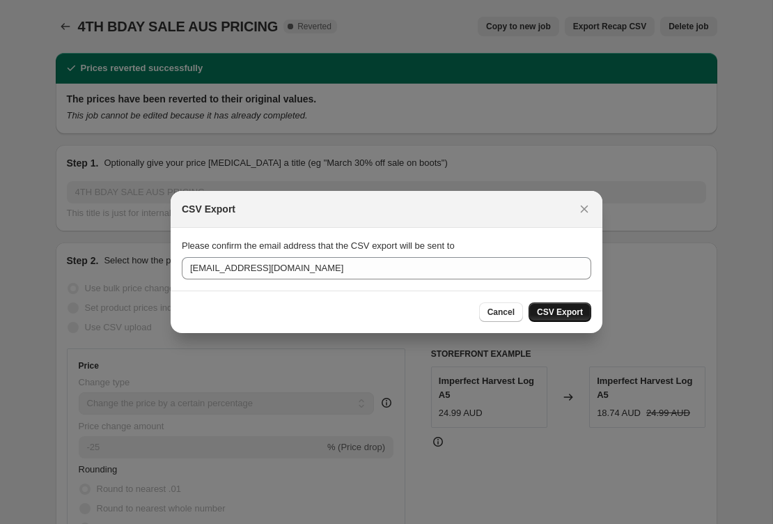
click at [571, 310] on span "CSV Export" at bounding box center [560, 311] width 46 height 11
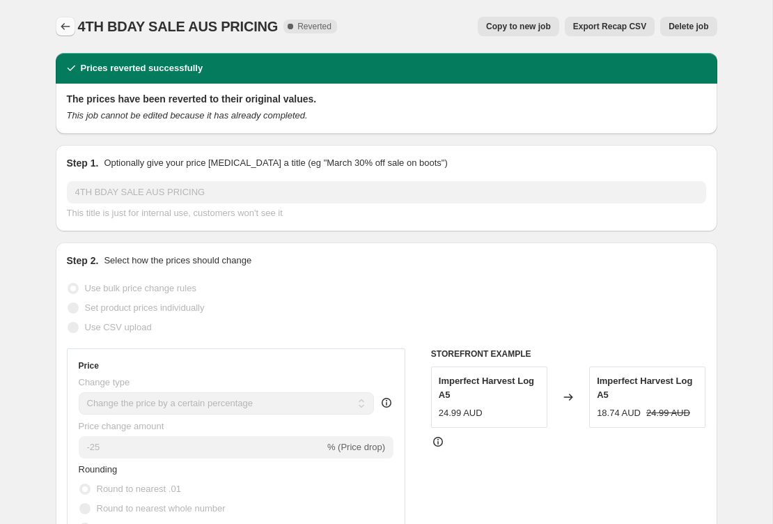
click at [68, 31] on icon "Price change jobs" at bounding box center [65, 26] width 14 height 14
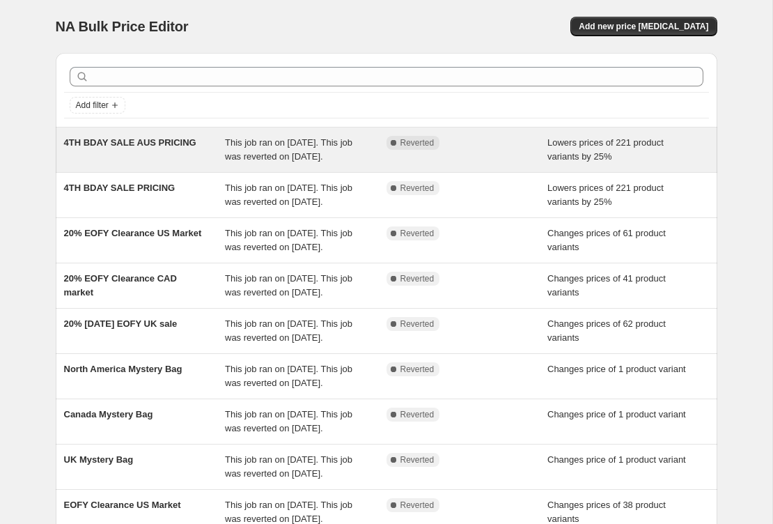
click at [169, 164] on div "4TH BDAY SALE AUS PRICING" at bounding box center [145, 150] width 162 height 28
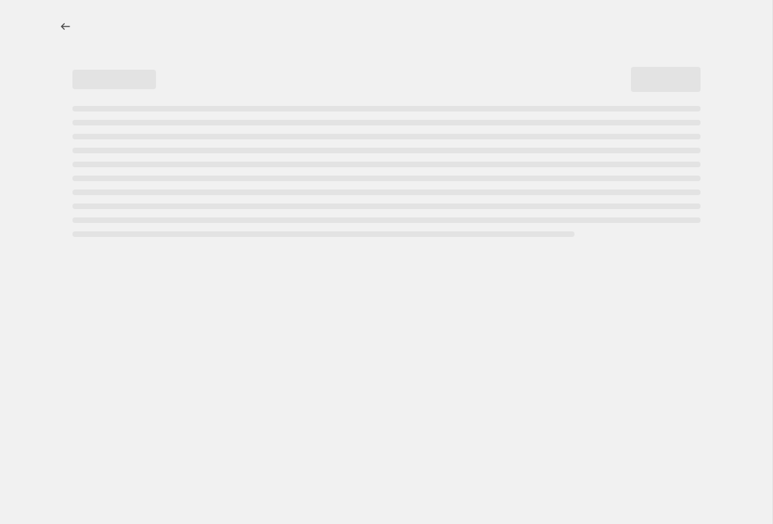
select select "percentage"
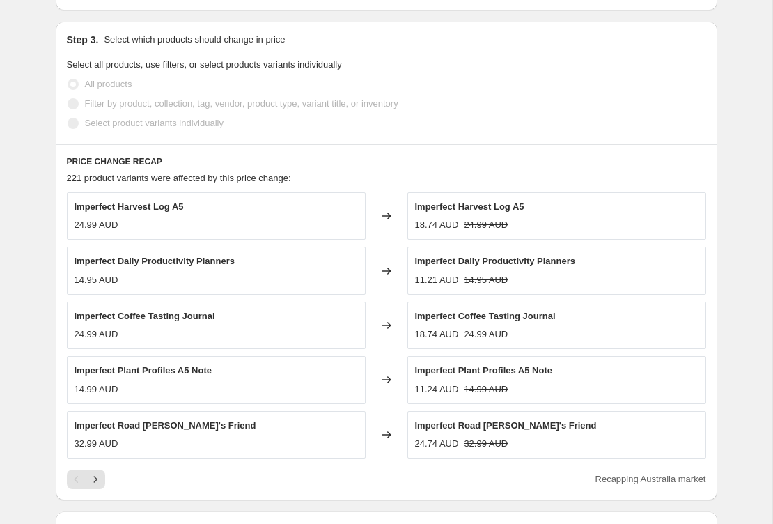
scroll to position [722, 0]
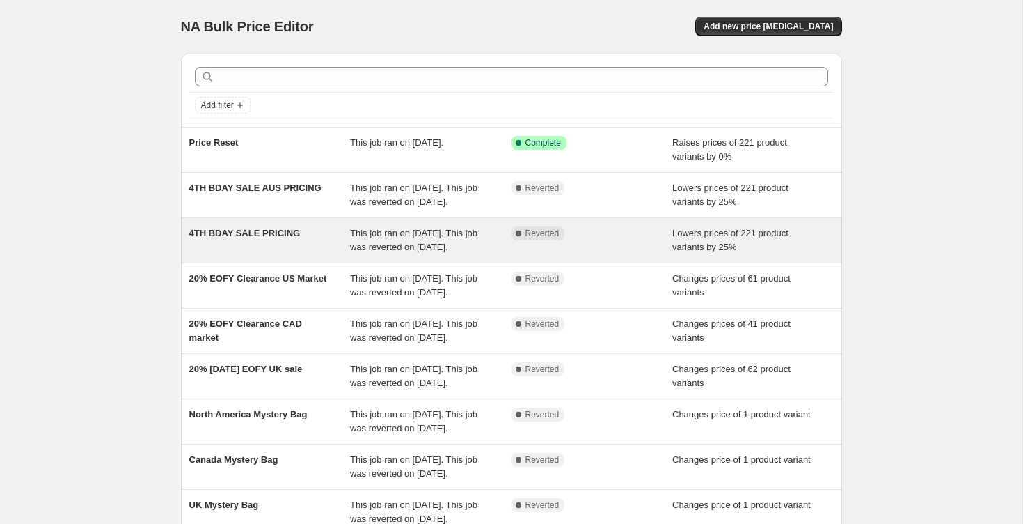
click at [284, 238] on span "4TH BDAY SALE PRICING" at bounding box center [244, 233] width 111 height 10
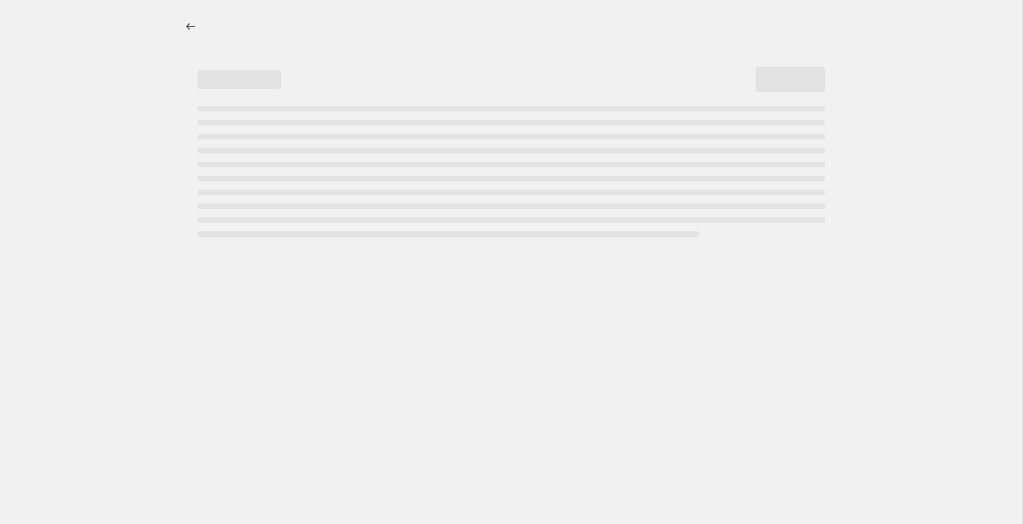
select select "percentage"
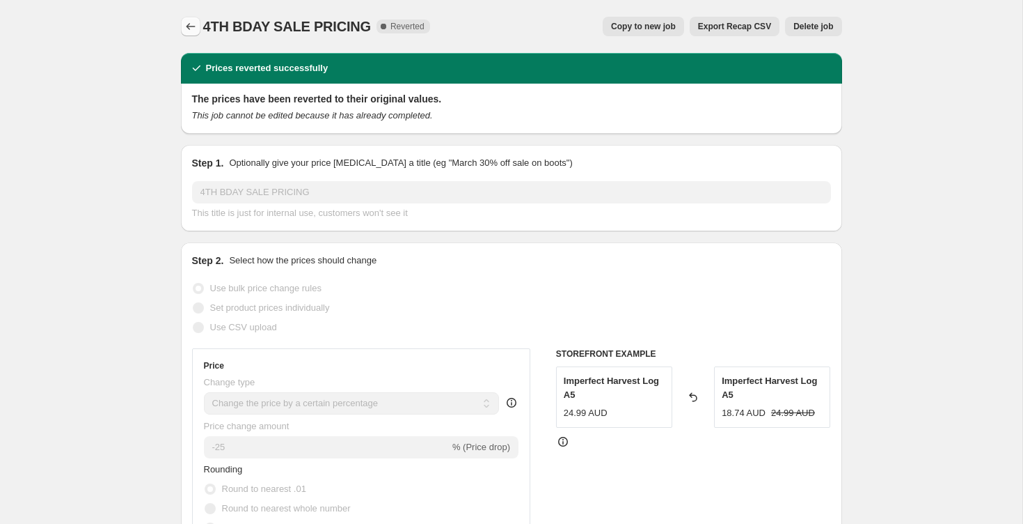
click at [193, 29] on icon "Price change jobs" at bounding box center [191, 26] width 14 height 14
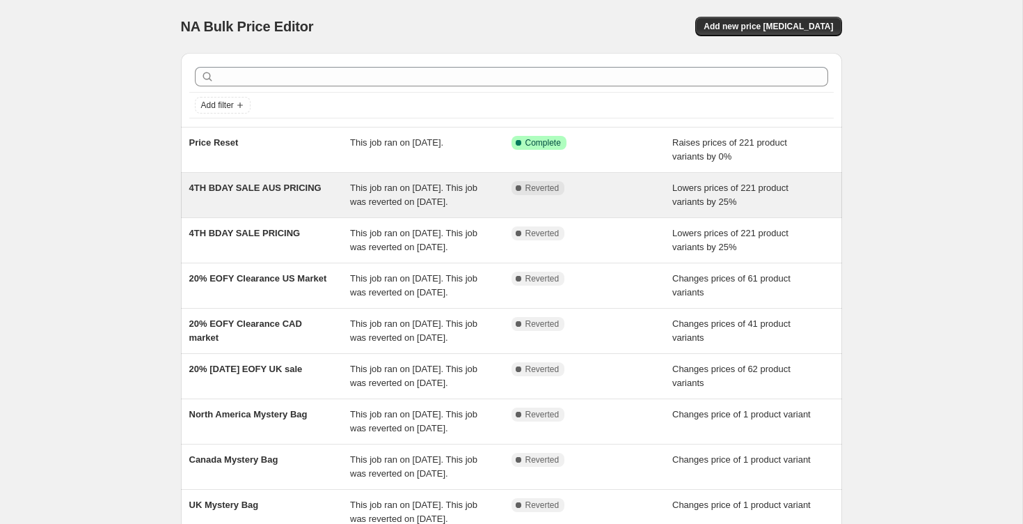
click at [267, 196] on div "4TH BDAY SALE AUS PRICING" at bounding box center [270, 195] width 162 height 28
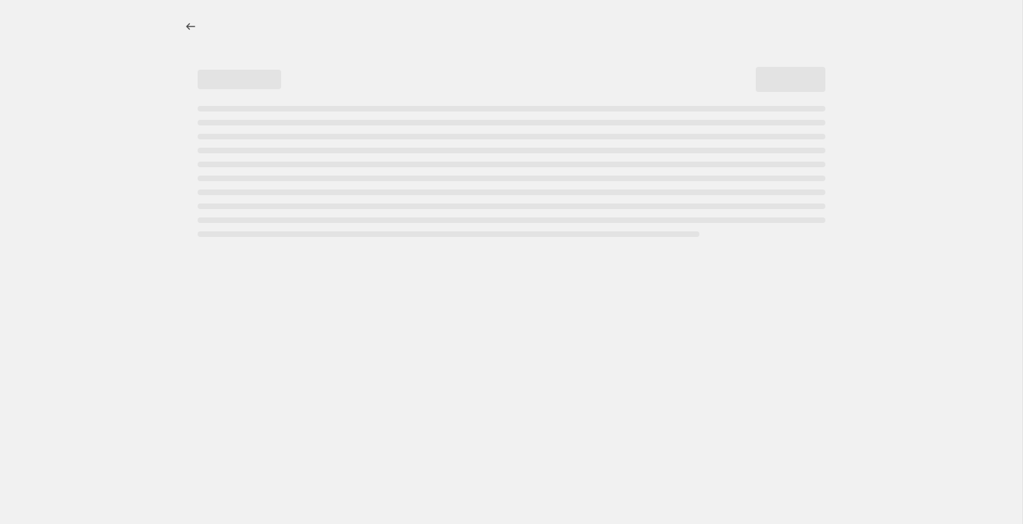
select select "percentage"
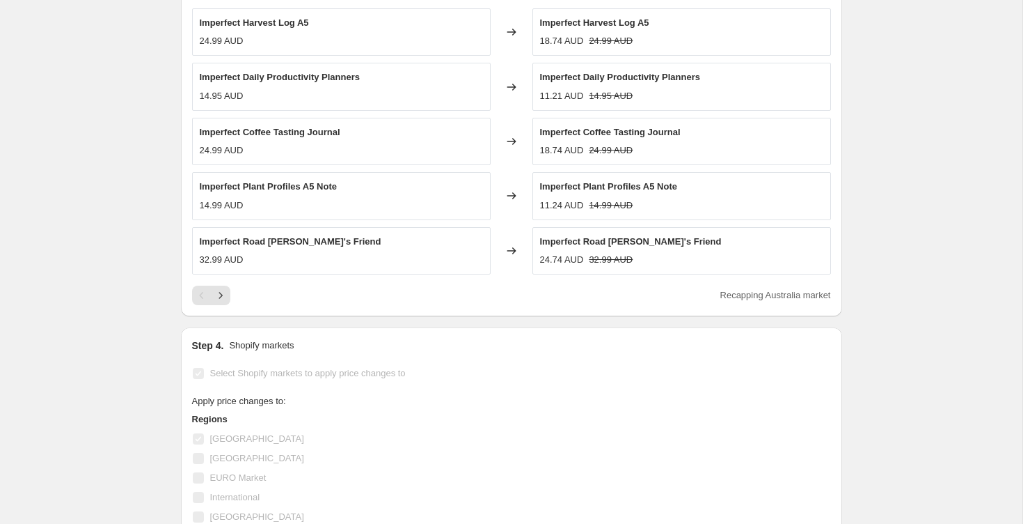
scroll to position [1428, 0]
